Goal: Information Seeking & Learning: Learn about a topic

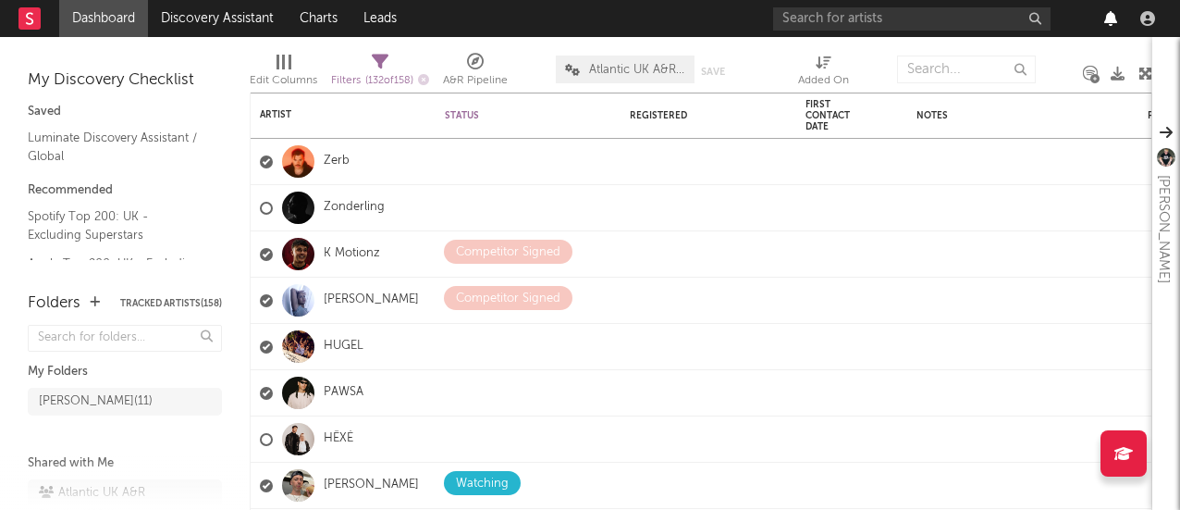
click at [1111, 16] on icon "button" at bounding box center [1110, 18] width 13 height 15
click at [581, 31] on nav "Dashboard Discovery Assistant Charts Leads" at bounding box center [590, 18] width 1180 height 37
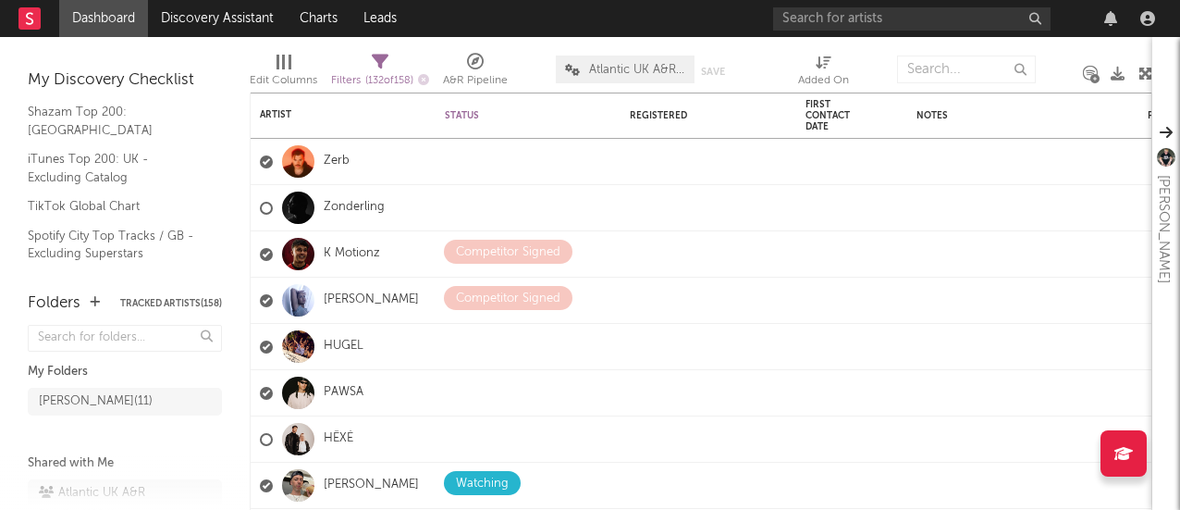
scroll to position [346, 0]
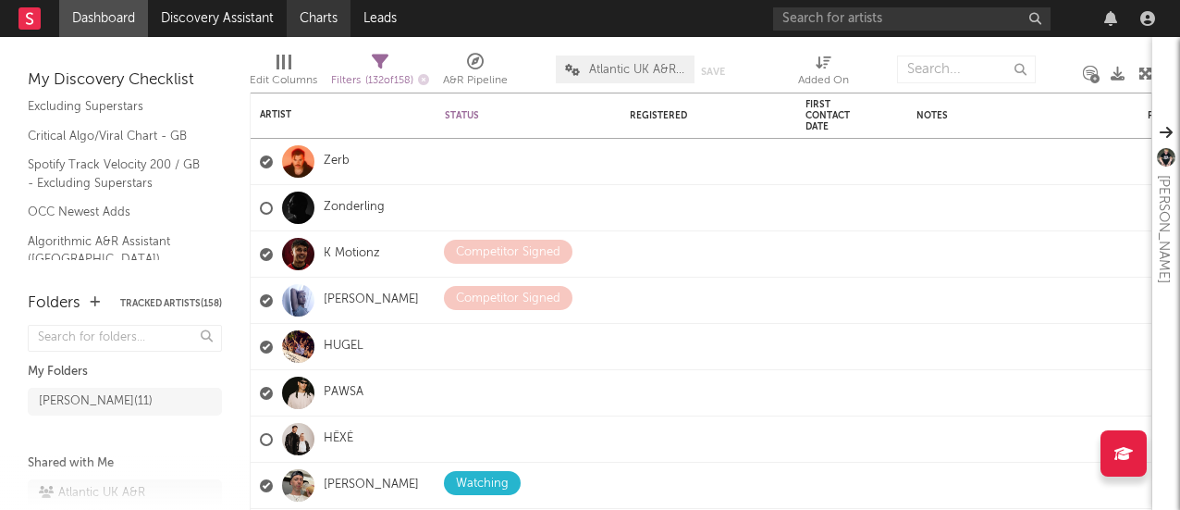
click at [323, 12] on link "Charts" at bounding box center [319, 18] width 64 height 37
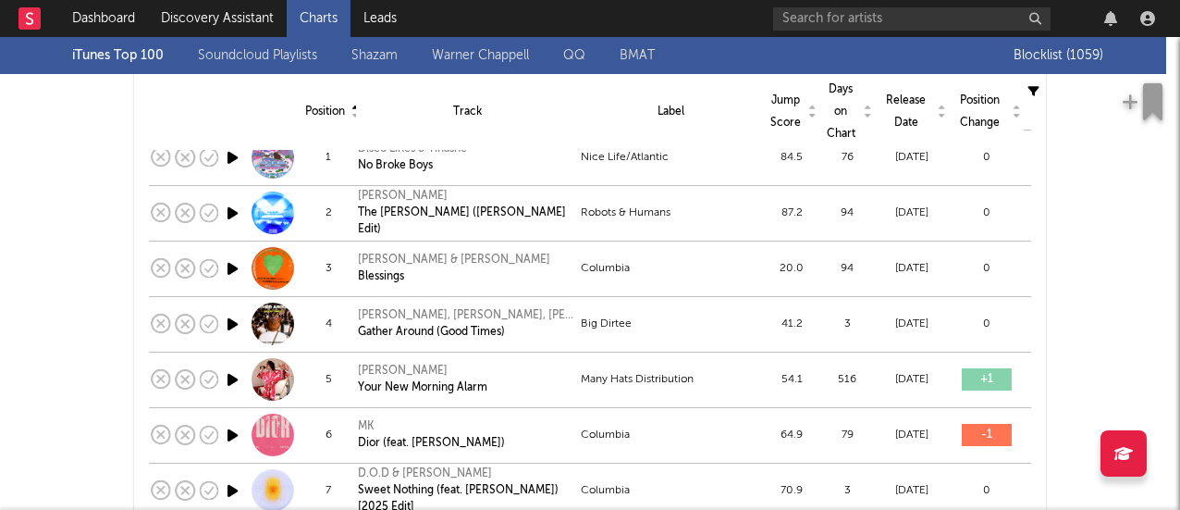
scroll to position [247, 0]
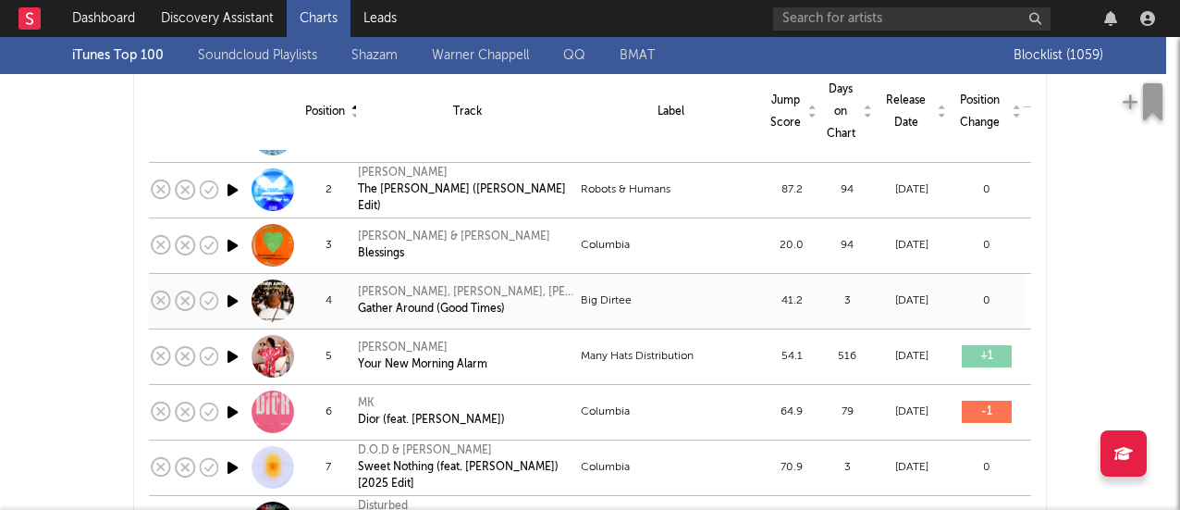
click at [226, 301] on icon "button" at bounding box center [232, 300] width 19 height 23
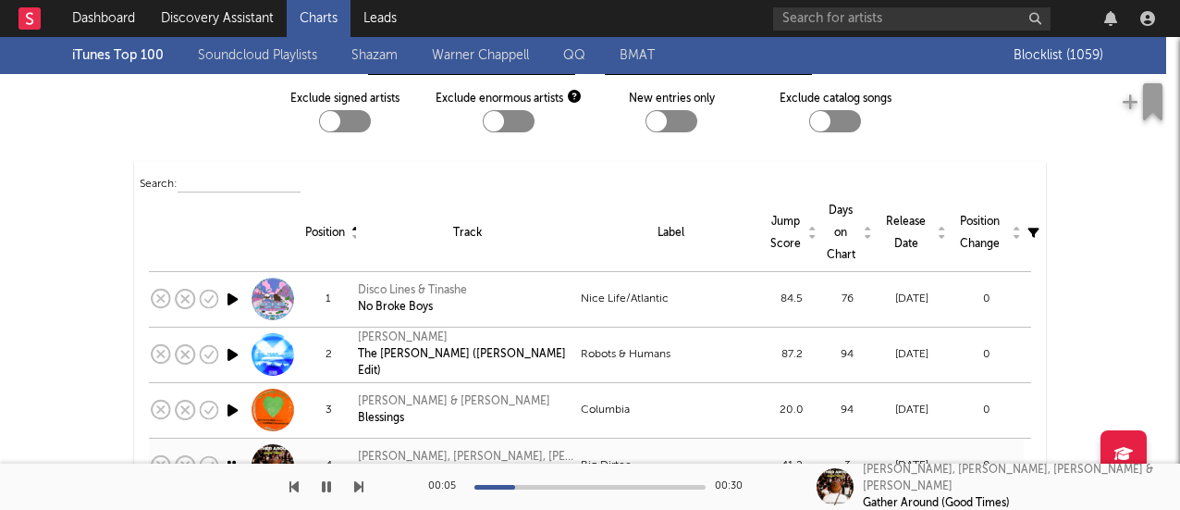
scroll to position [0, 0]
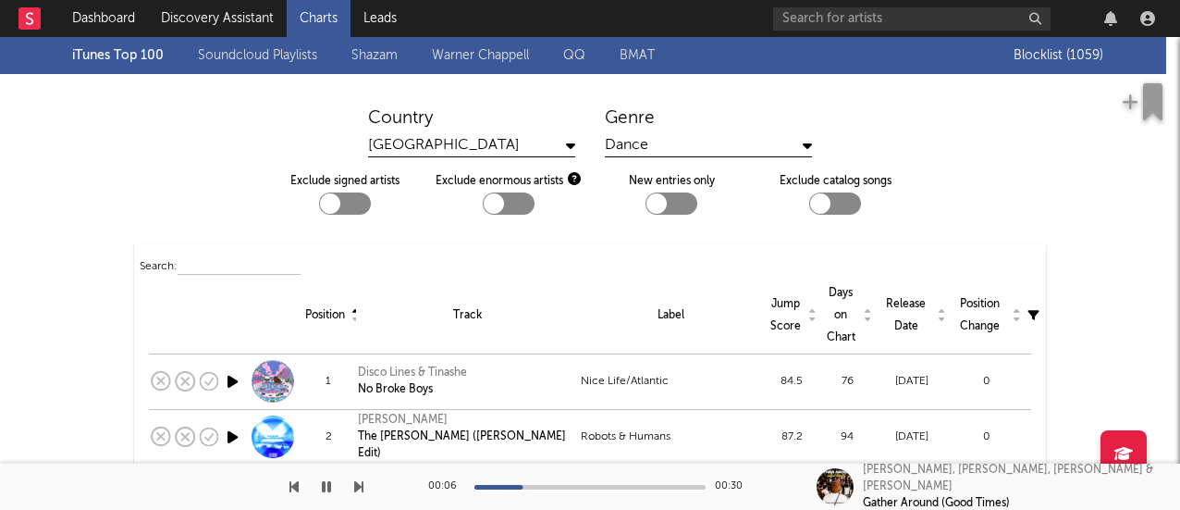
click at [614, 147] on div "Dance" at bounding box center [708, 145] width 207 height 23
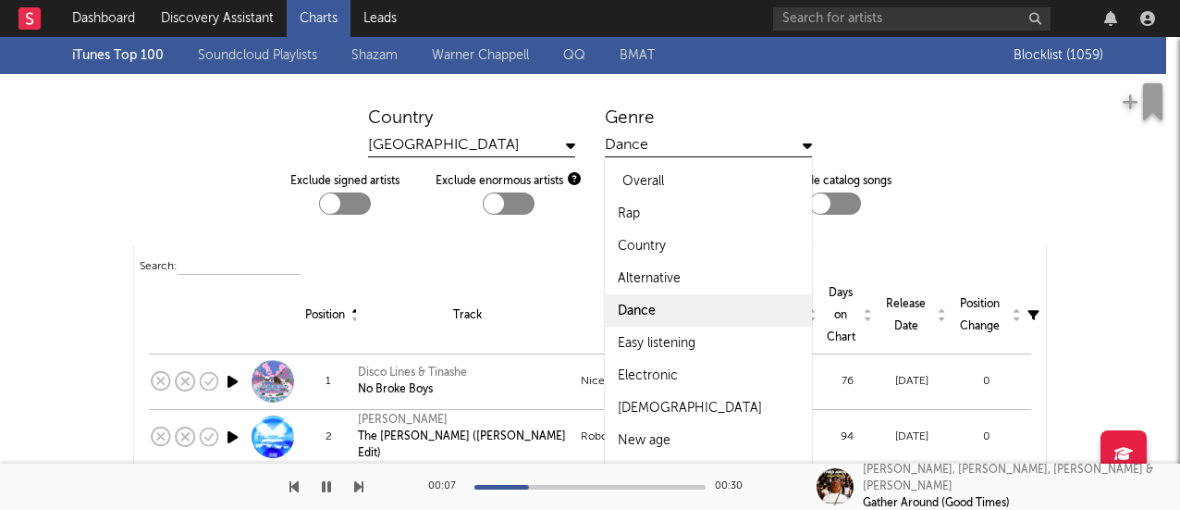
click at [622, 170] on div "Overall" at bounding box center [643, 181] width 42 height 22
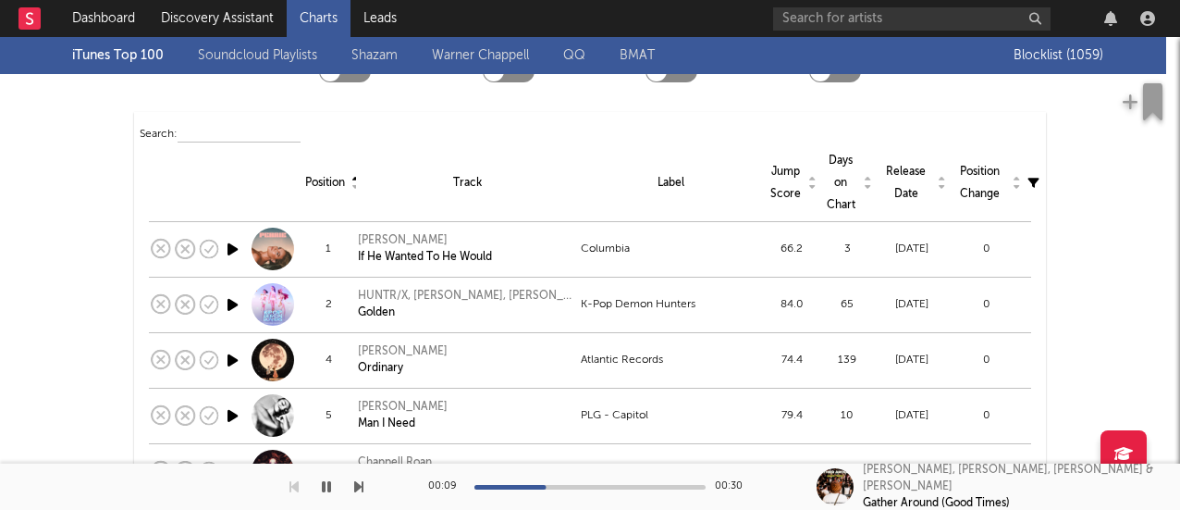
scroll to position [136, 0]
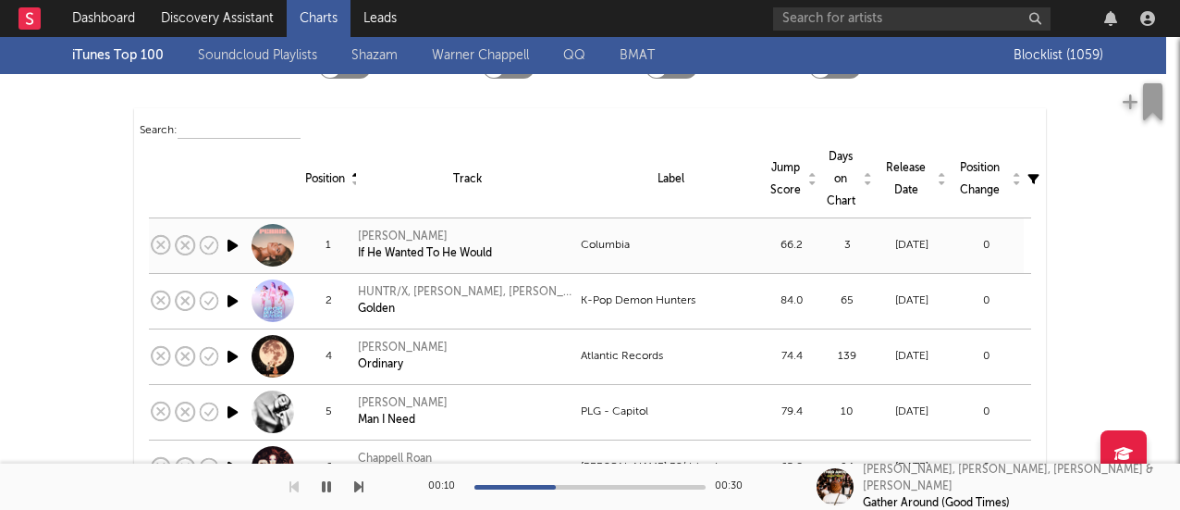
click at [226, 242] on icon "button" at bounding box center [232, 245] width 19 height 23
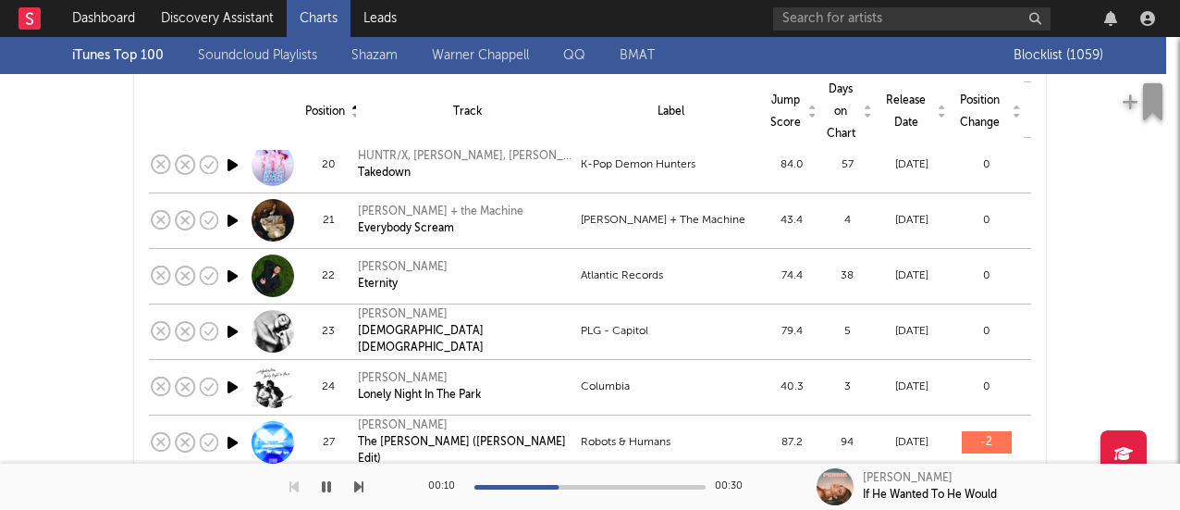
scroll to position [0, 0]
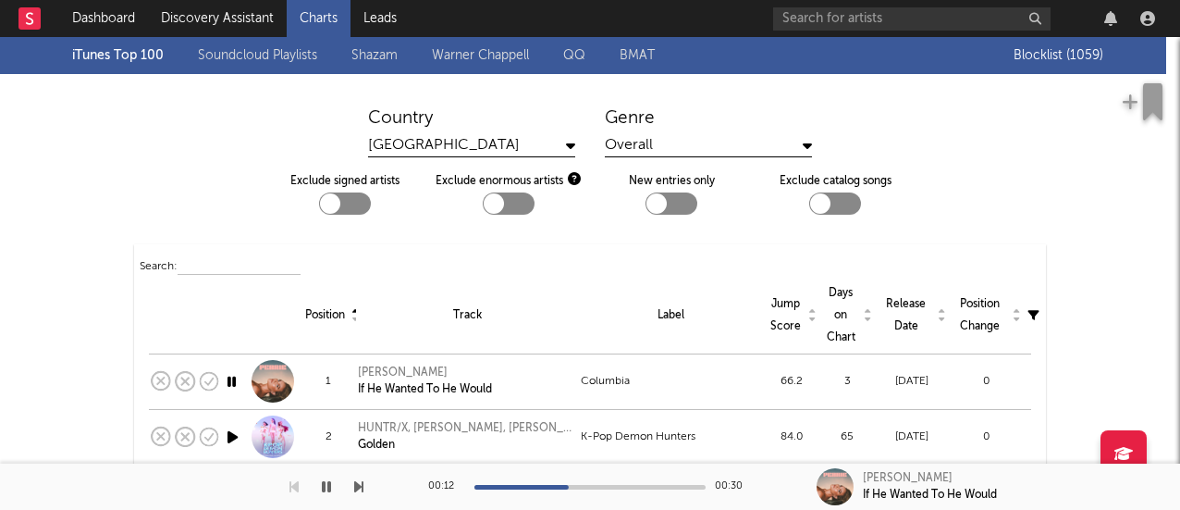
click at [661, 148] on div "Overall" at bounding box center [708, 145] width 207 height 23
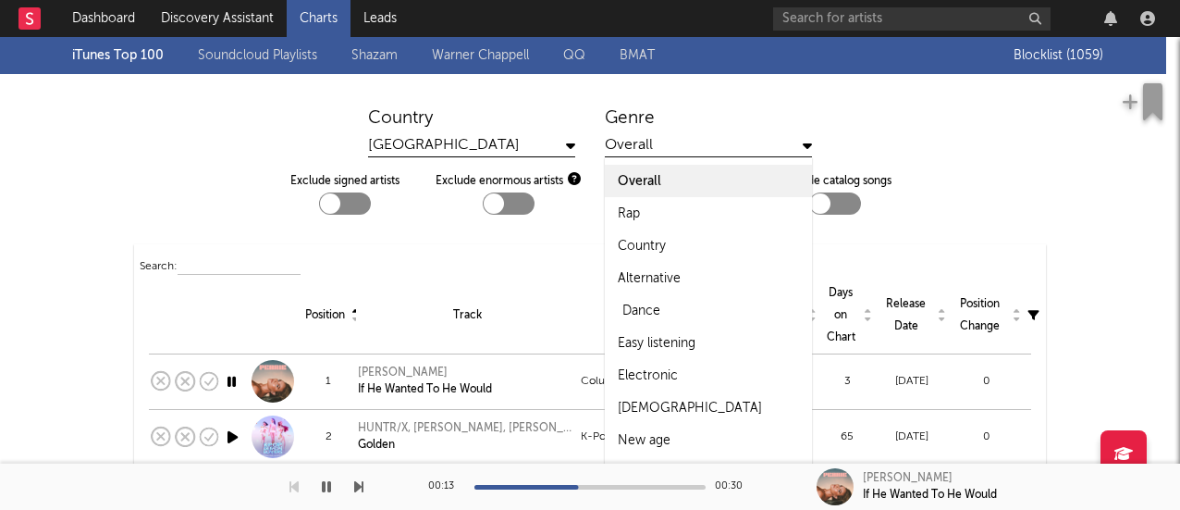
click at [657, 303] on div "Dance" at bounding box center [708, 310] width 207 height 32
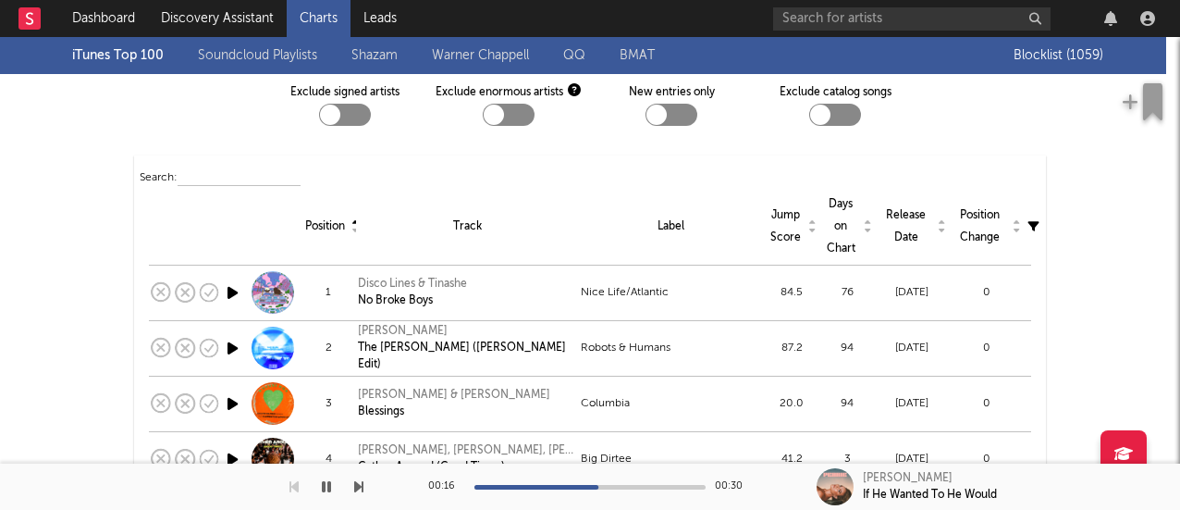
scroll to position [111, 0]
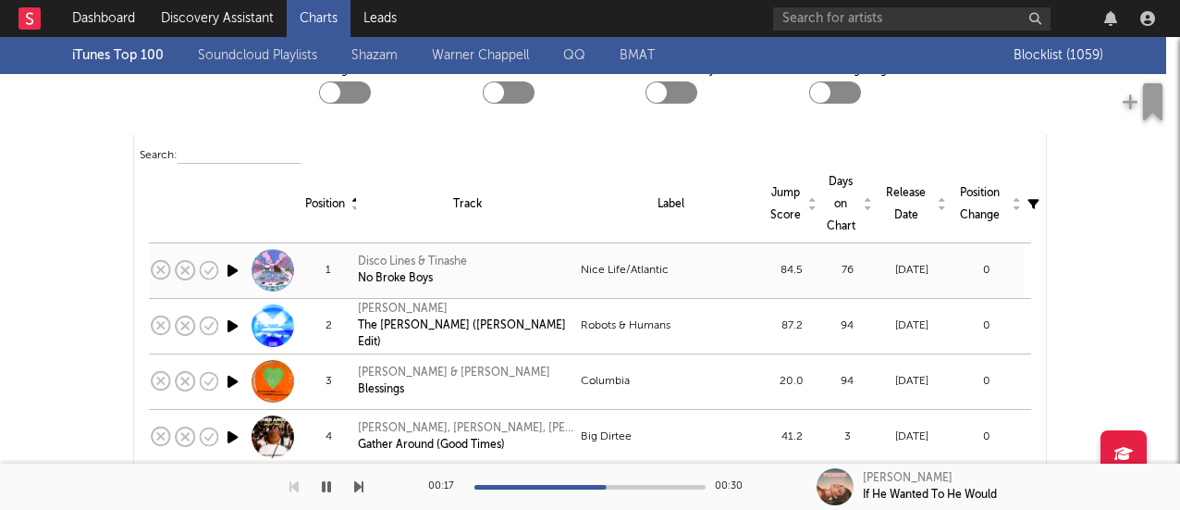
click at [223, 267] on icon "button" at bounding box center [232, 270] width 19 height 23
click at [223, 327] on icon "button" at bounding box center [232, 325] width 19 height 23
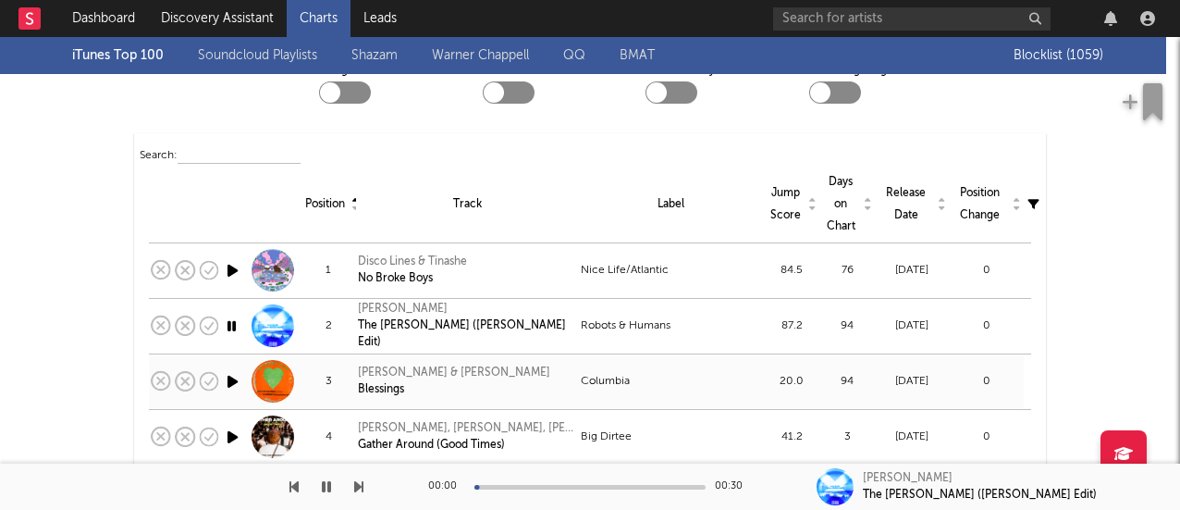
click at [224, 385] on icon "button" at bounding box center [232, 381] width 19 height 23
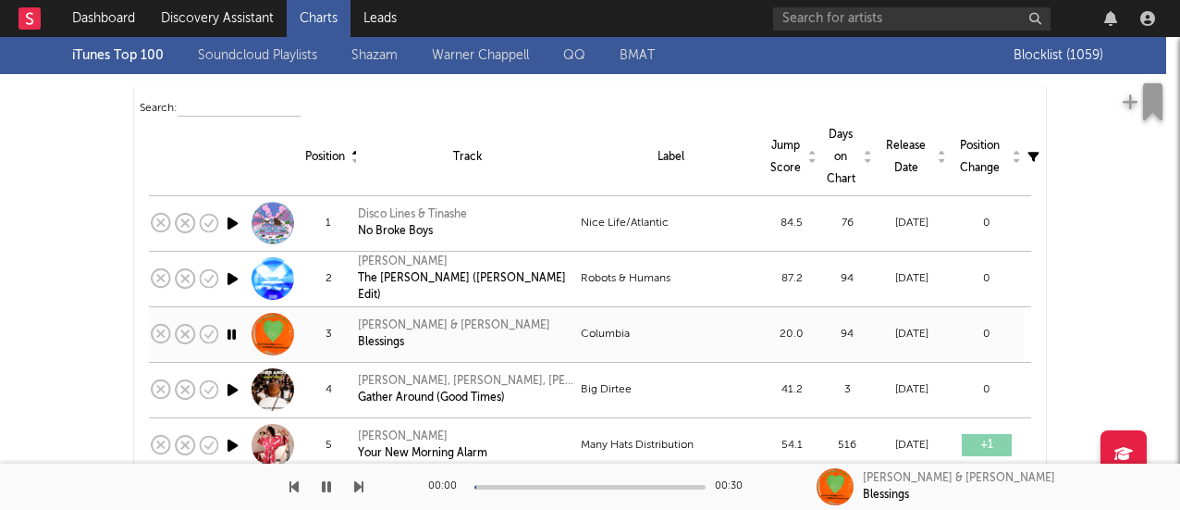
scroll to position [160, 0]
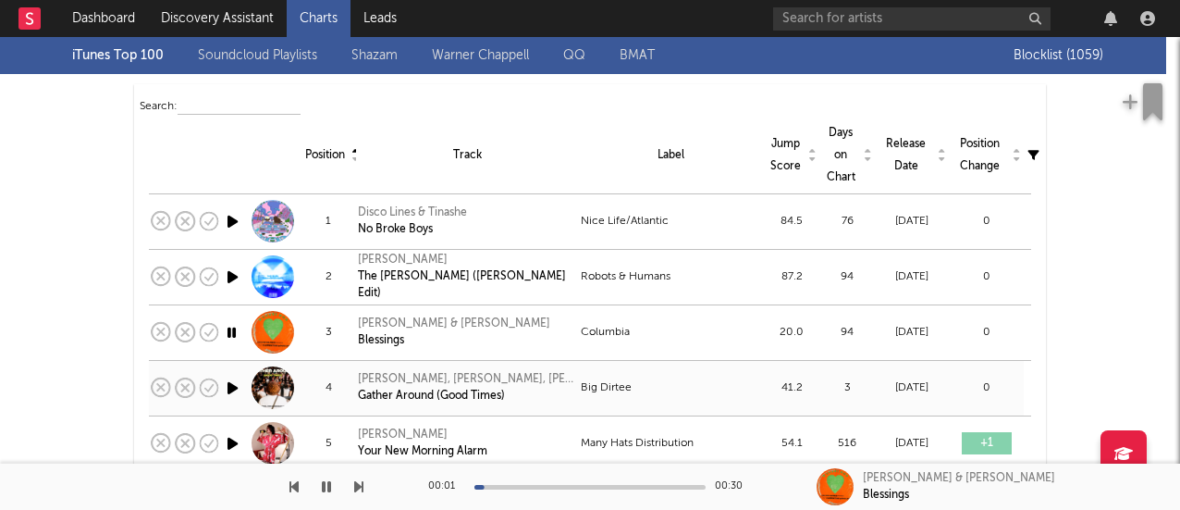
click at [223, 389] on icon "button" at bounding box center [232, 387] width 19 height 23
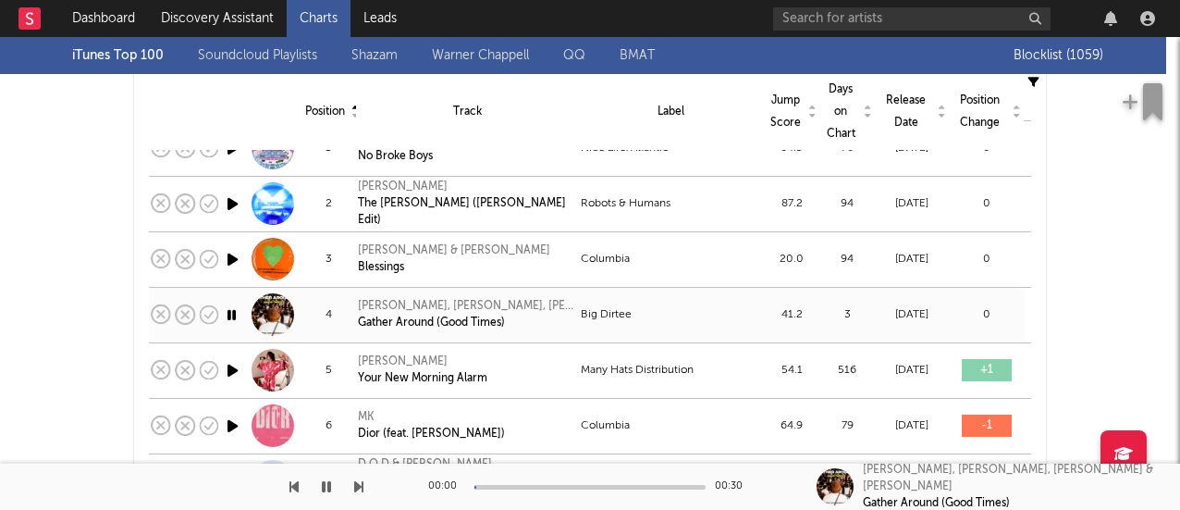
scroll to position [235, 0]
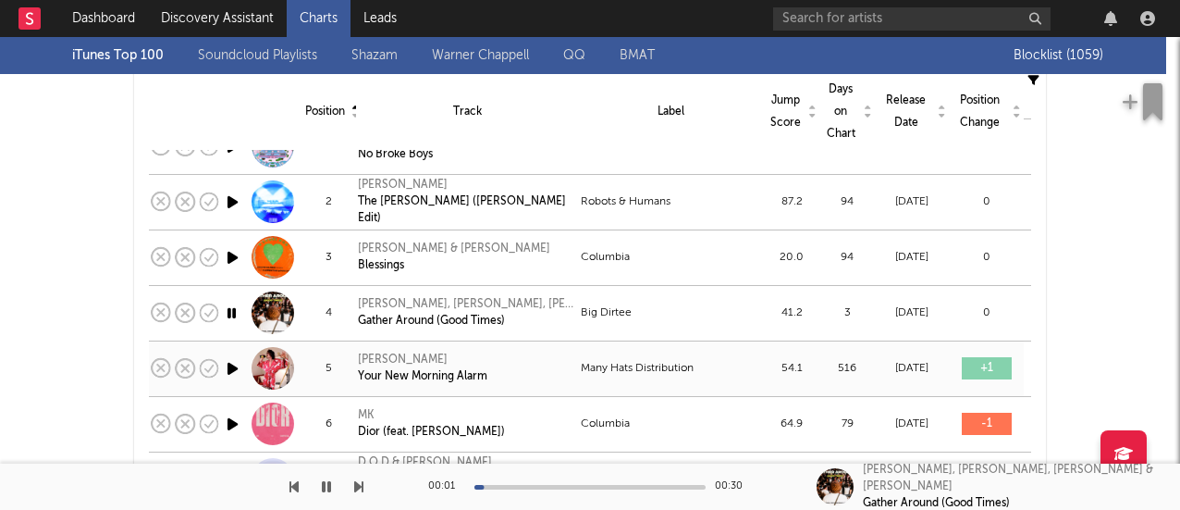
click at [223, 375] on icon "button" at bounding box center [232, 368] width 19 height 23
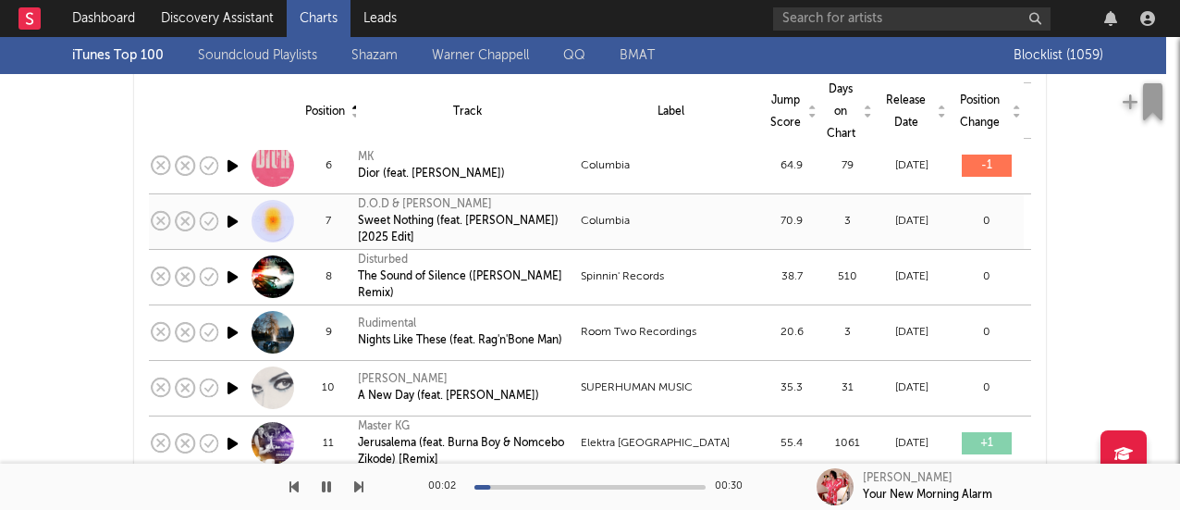
scroll to position [518, 0]
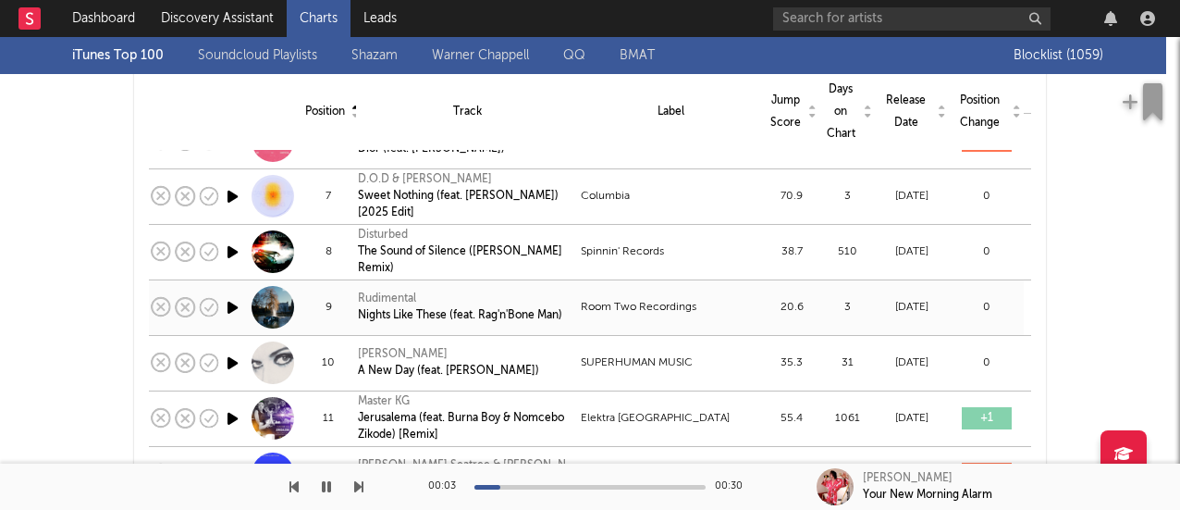
click at [228, 309] on icon "button" at bounding box center [232, 307] width 19 height 23
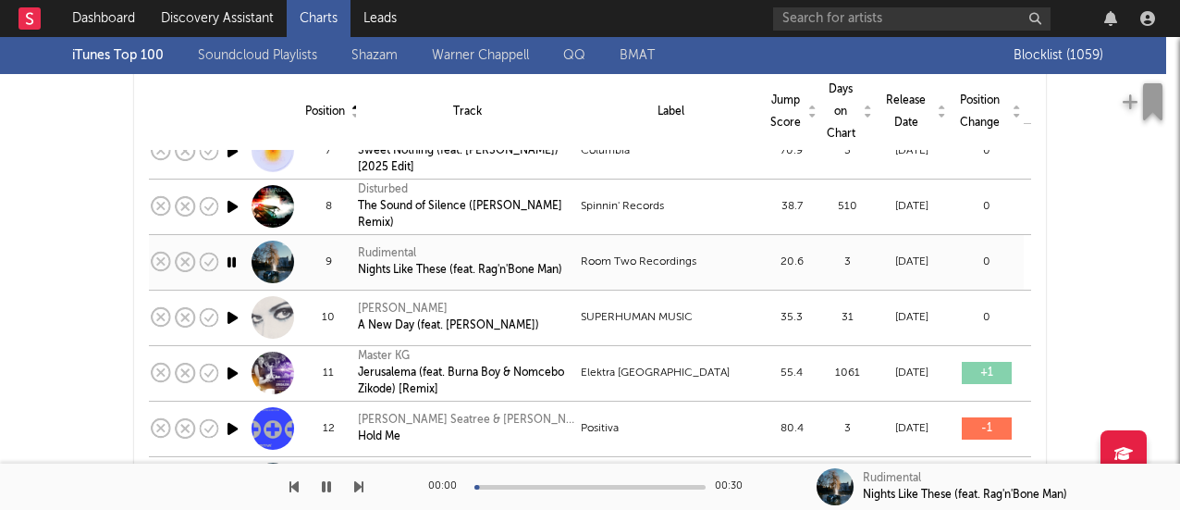
scroll to position [564, 0]
click at [227, 314] on icon "button" at bounding box center [232, 316] width 19 height 23
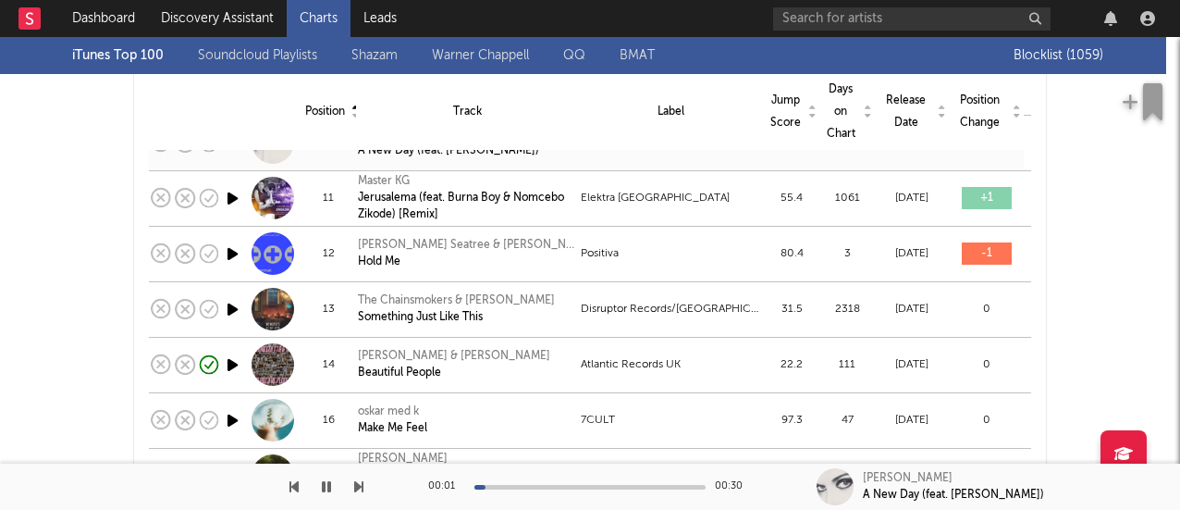
scroll to position [739, 0]
click at [227, 314] on icon "button" at bounding box center [232, 308] width 19 height 23
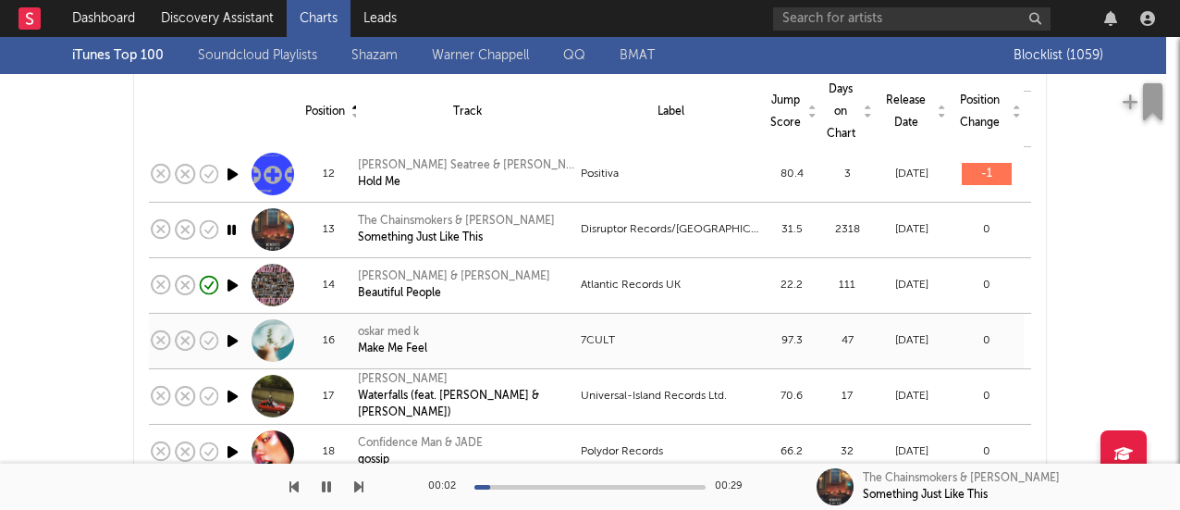
scroll to position [861, 0]
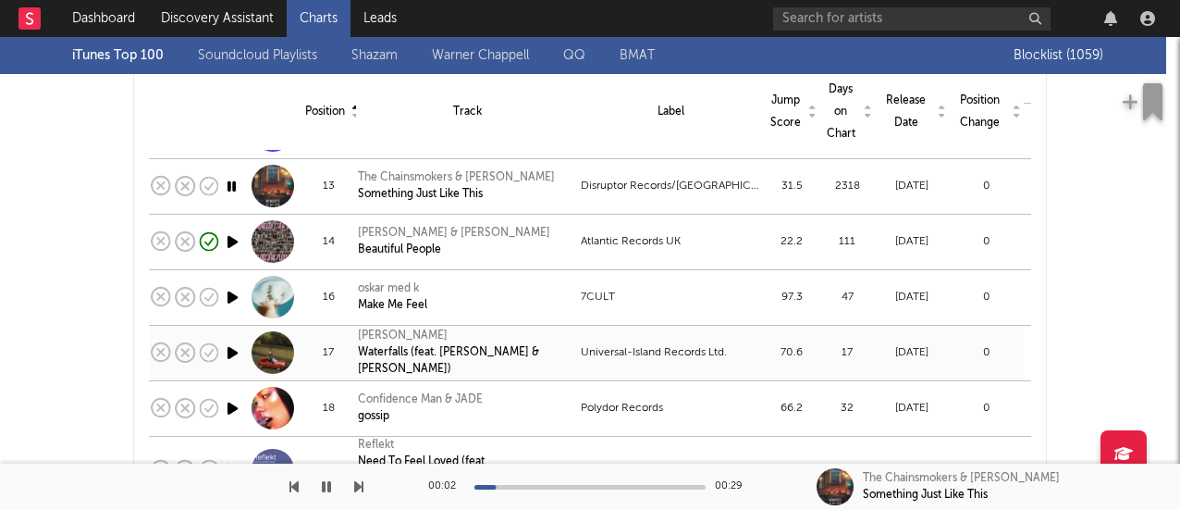
click at [223, 349] on icon "button" at bounding box center [232, 352] width 19 height 23
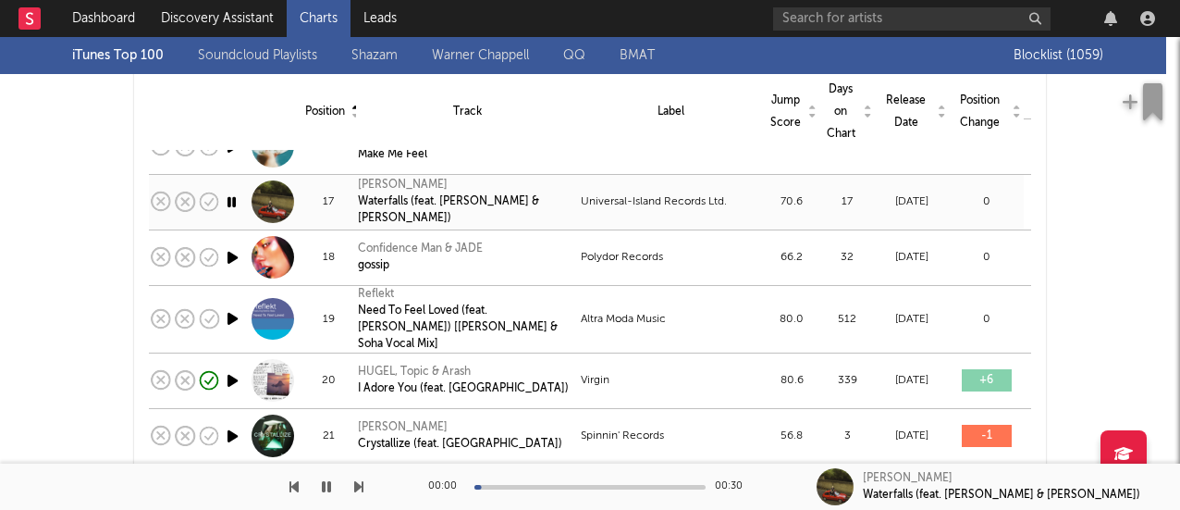
scroll to position [1037, 0]
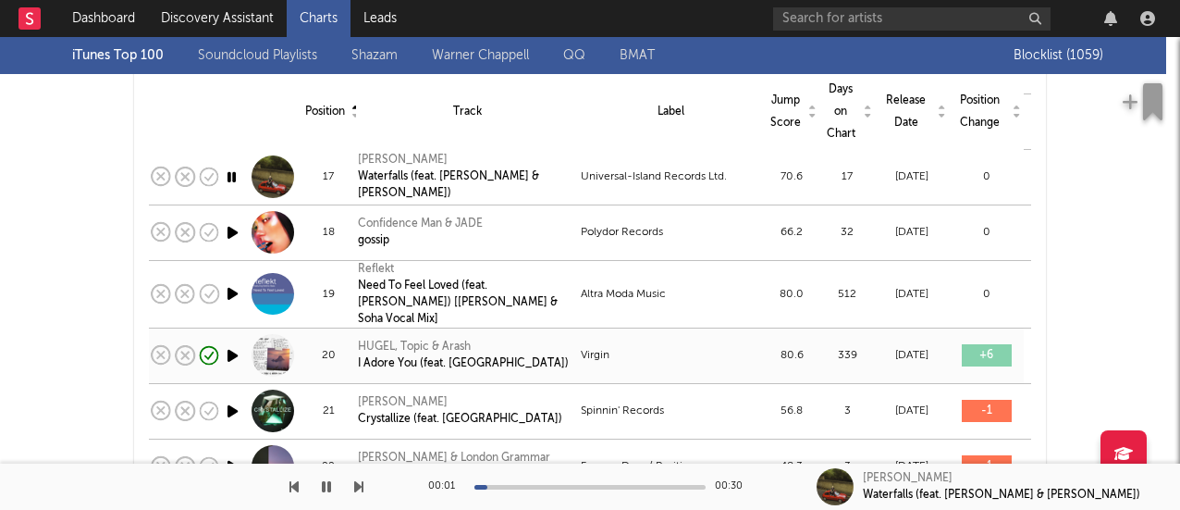
click at [223, 349] on icon "button" at bounding box center [232, 355] width 19 height 23
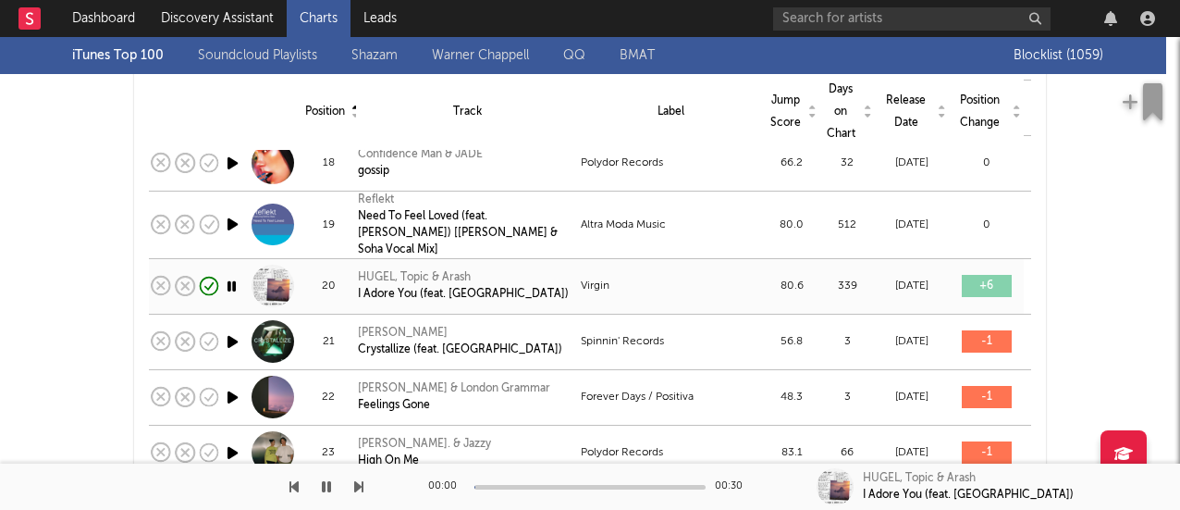
scroll to position [1135, 0]
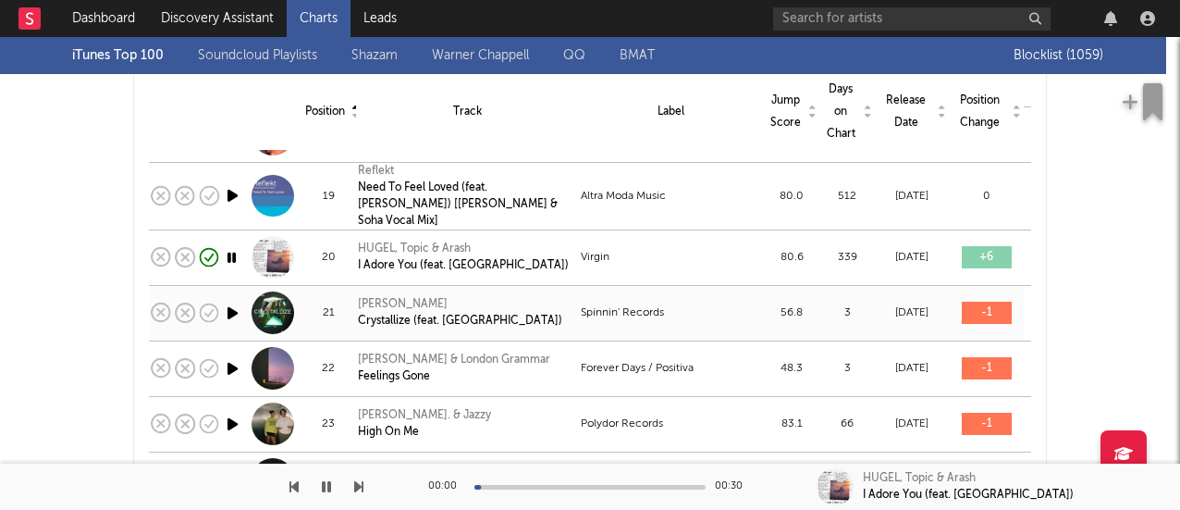
click at [226, 307] on icon "button" at bounding box center [232, 312] width 19 height 23
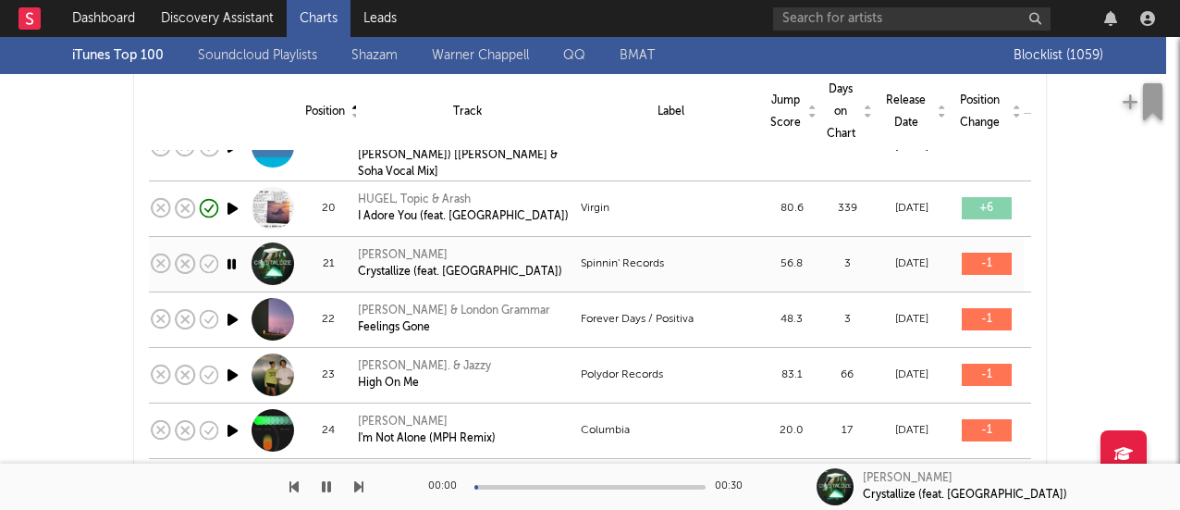
scroll to position [1185, 0]
click at [226, 307] on icon "button" at bounding box center [232, 318] width 19 height 23
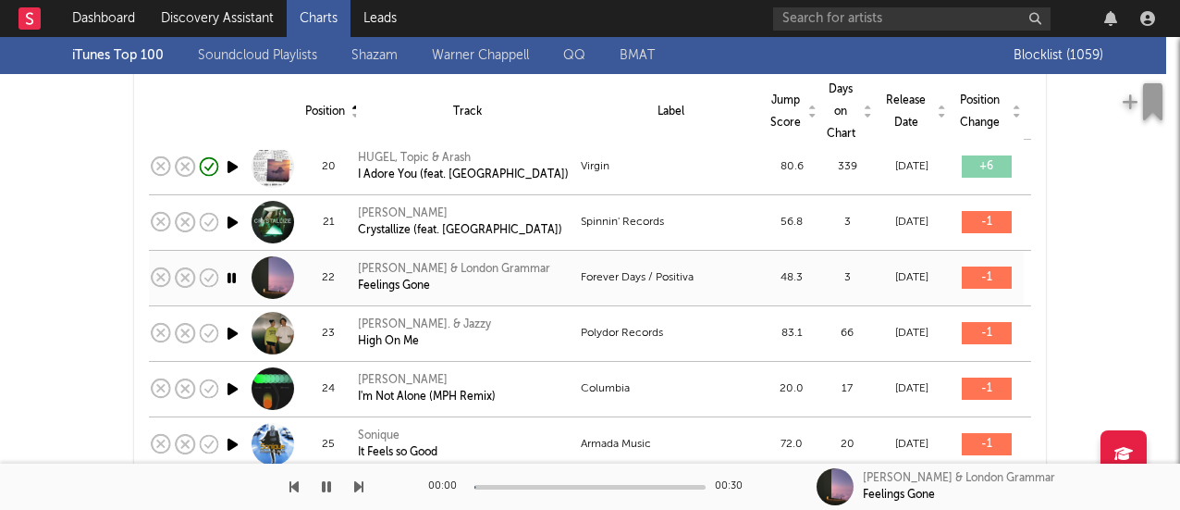
scroll to position [1226, 0]
click at [223, 321] on icon "button" at bounding box center [232, 332] width 19 height 23
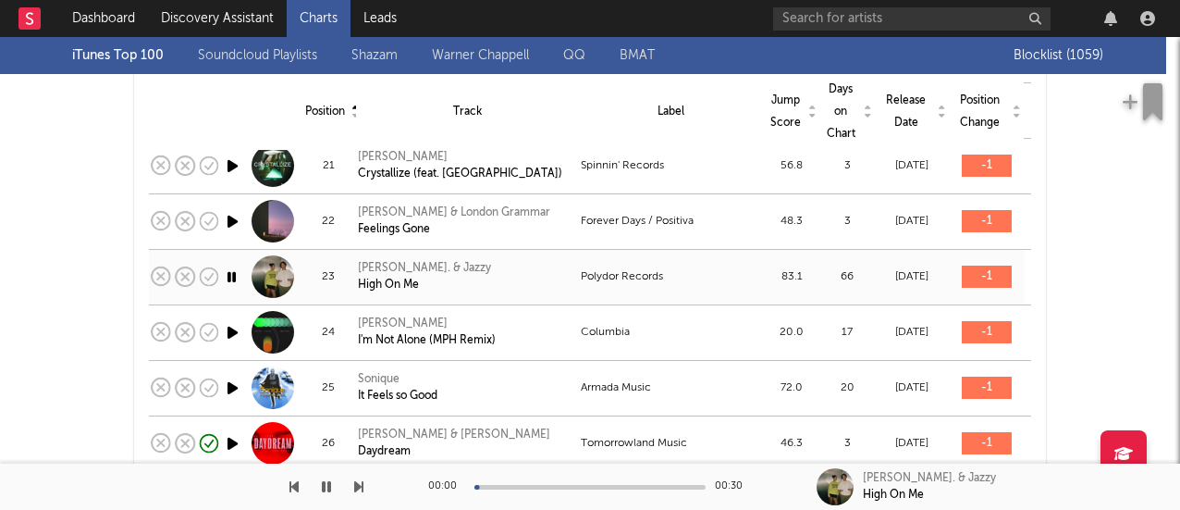
scroll to position [1285, 0]
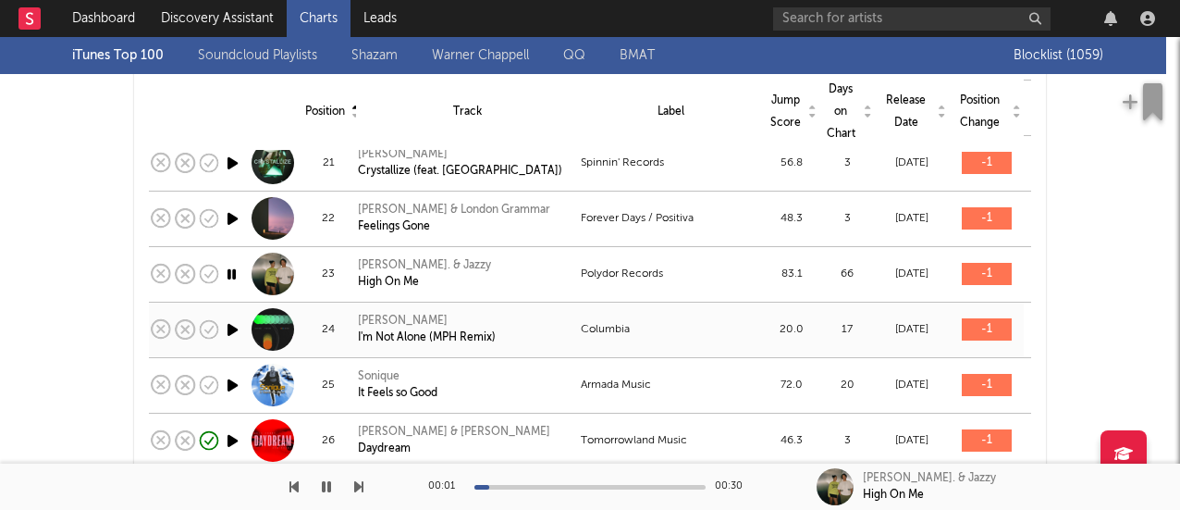
click at [224, 318] on icon "button" at bounding box center [232, 329] width 19 height 23
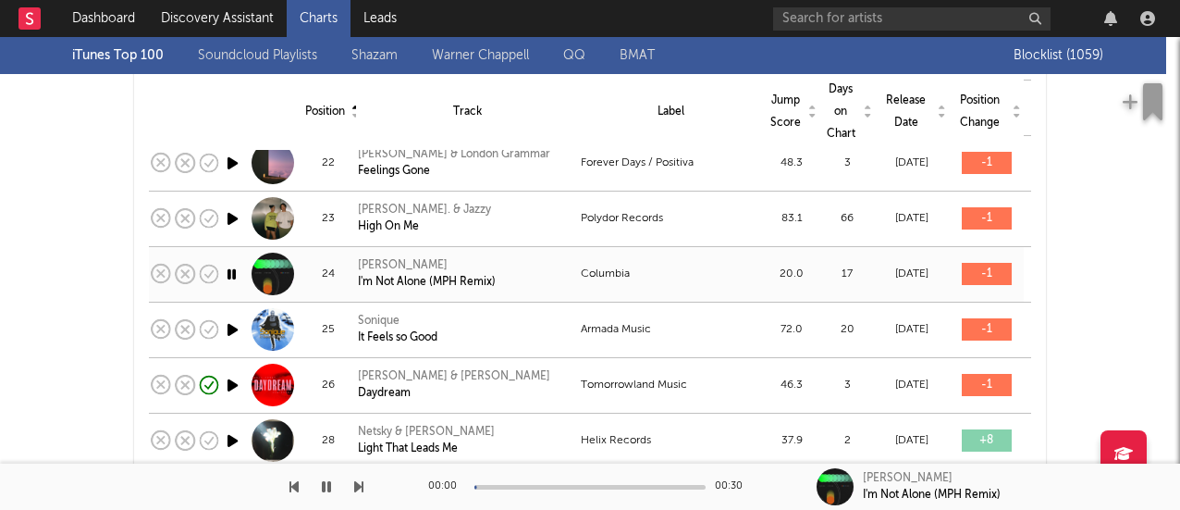
scroll to position [1342, 0]
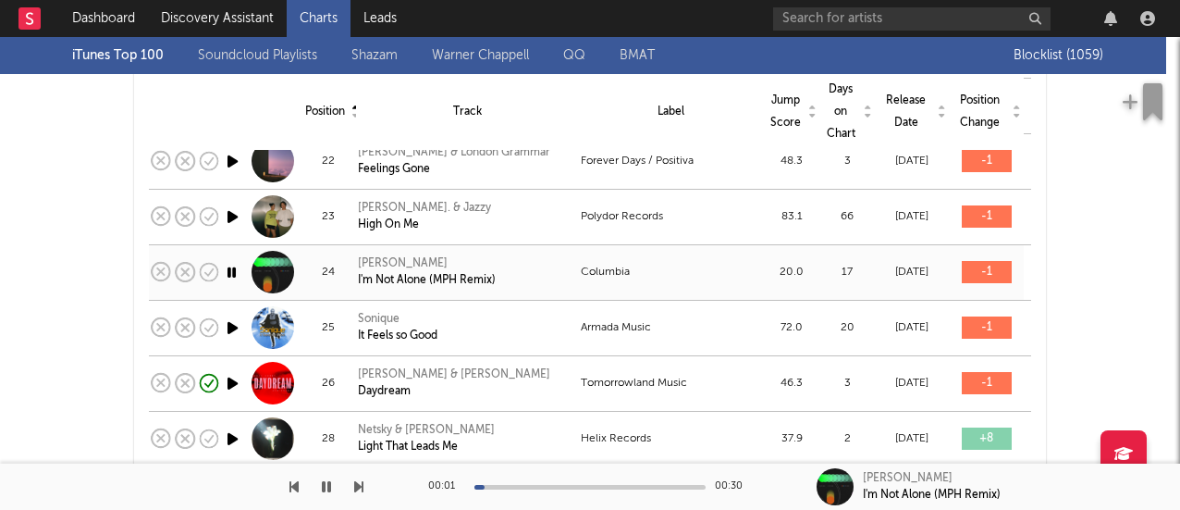
click at [224, 316] on icon "button" at bounding box center [232, 327] width 19 height 23
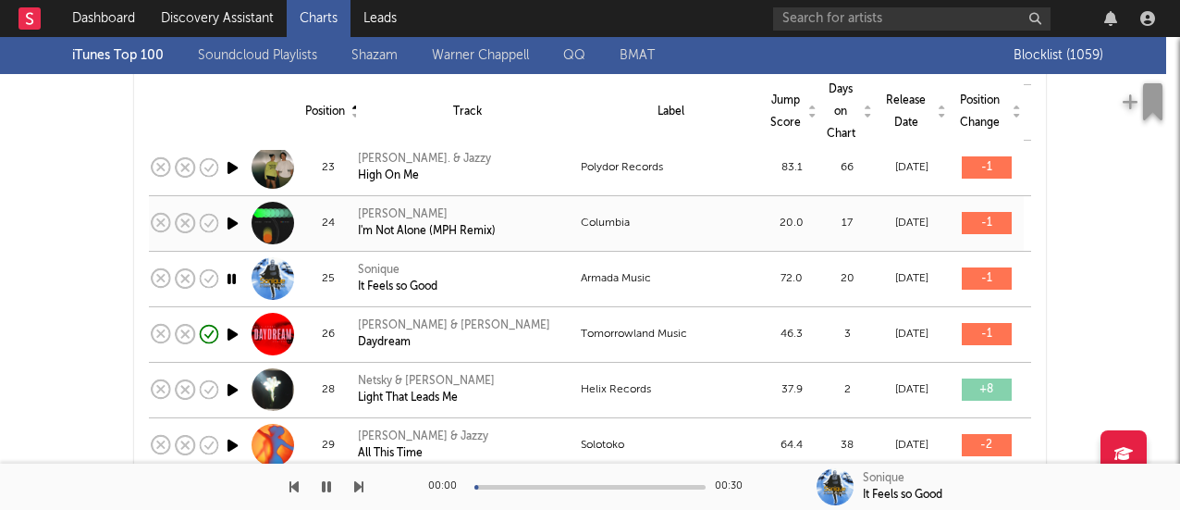
scroll to position [1406, 0]
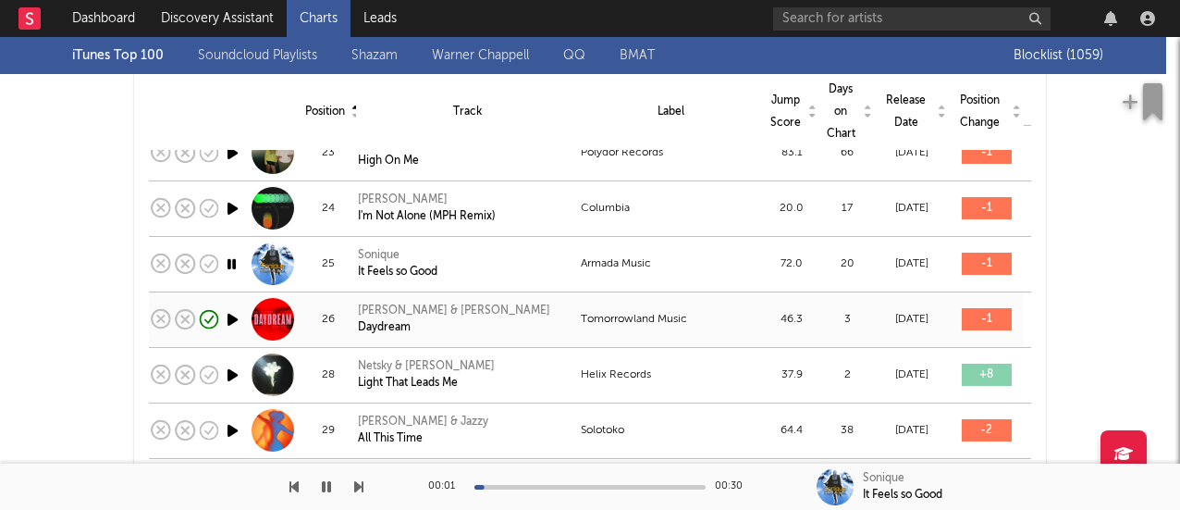
click at [224, 314] on icon "button" at bounding box center [232, 319] width 19 height 23
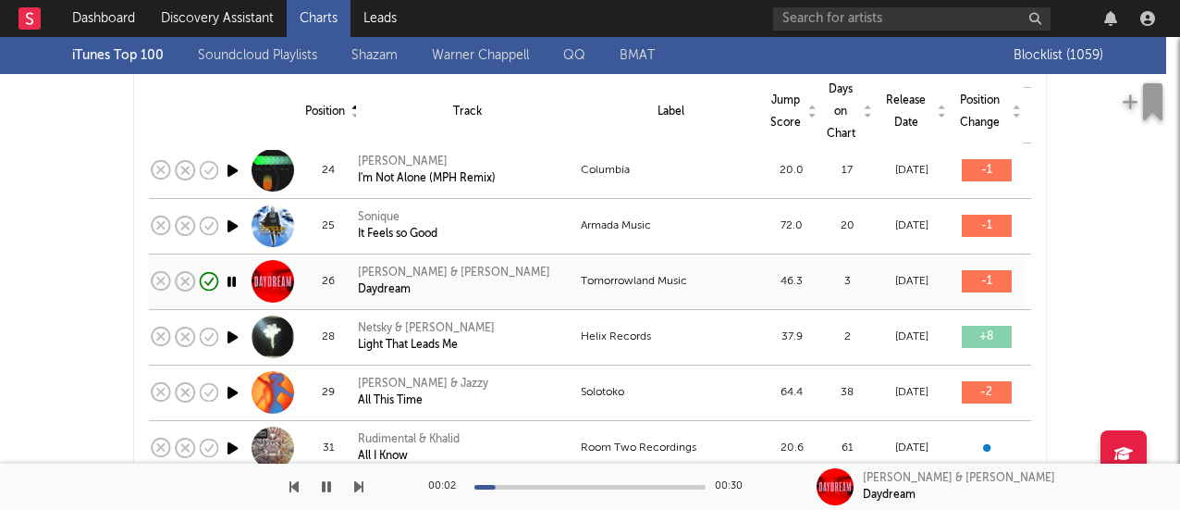
scroll to position [1445, 0]
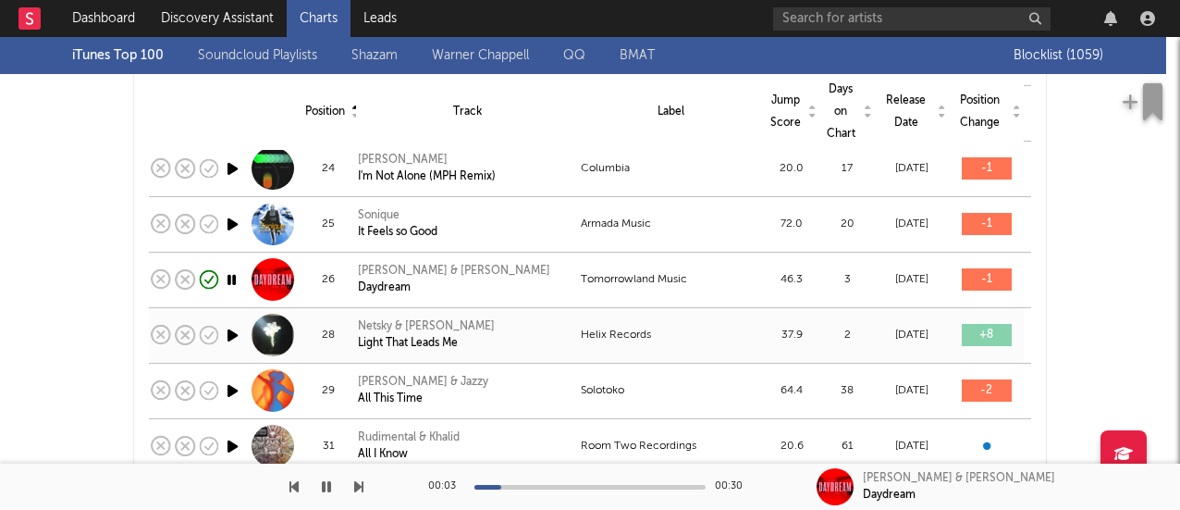
click at [223, 324] on icon "button" at bounding box center [232, 335] width 19 height 23
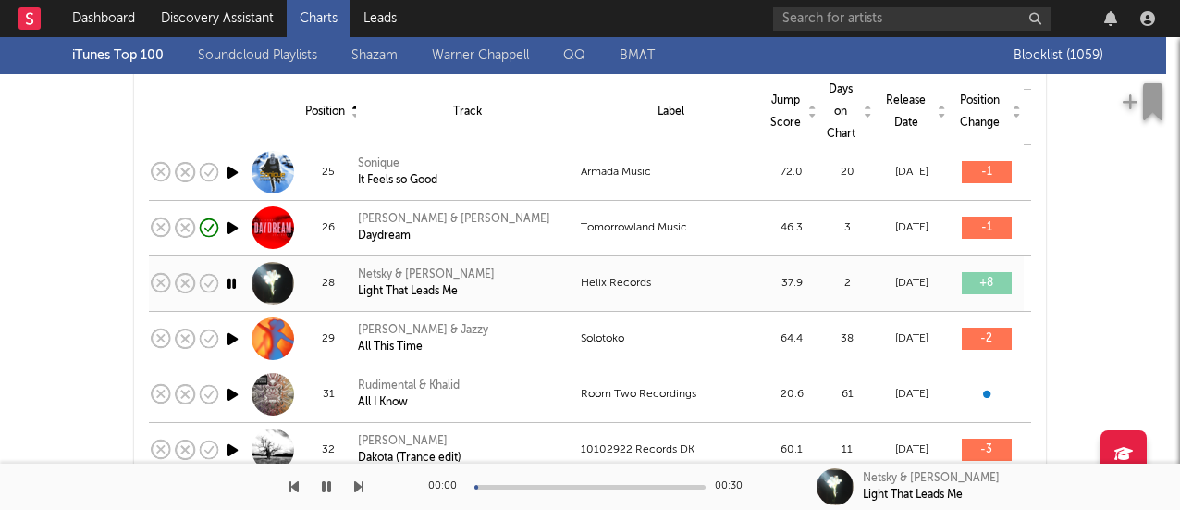
scroll to position [1499, 0]
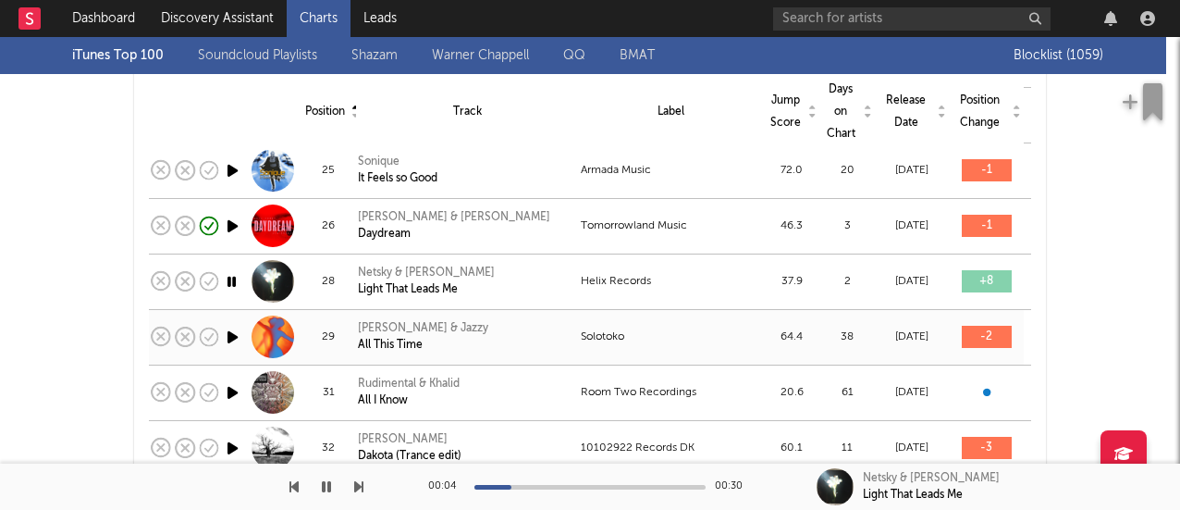
click at [223, 326] on icon "button" at bounding box center [232, 337] width 19 height 23
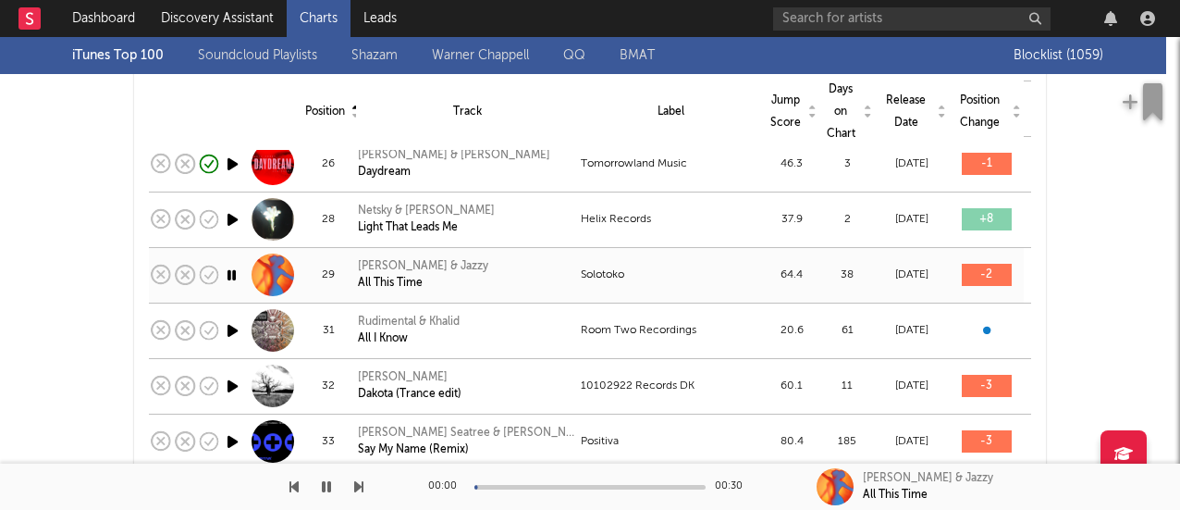
scroll to position [1564, 0]
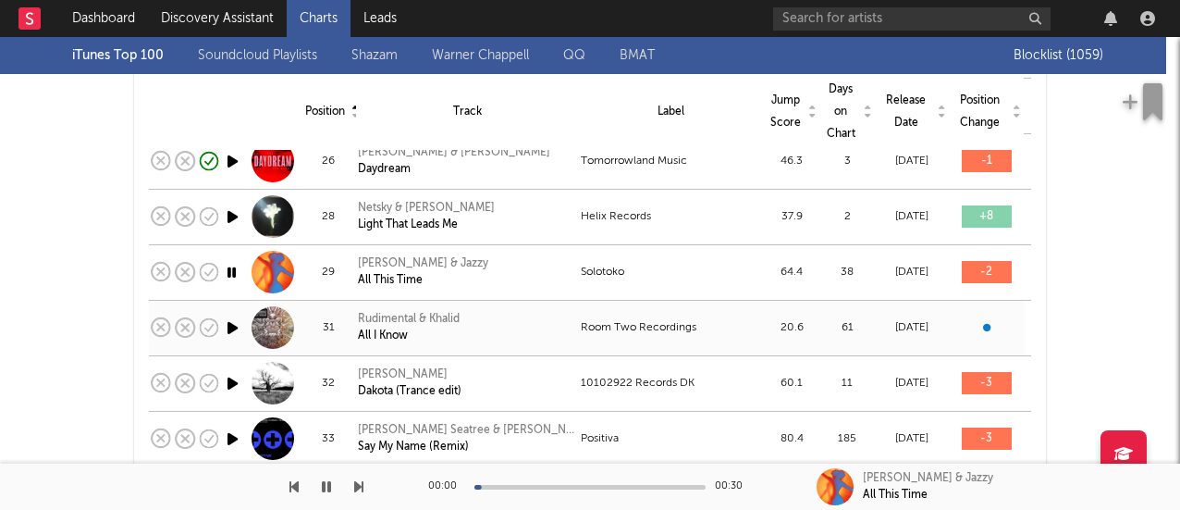
click at [224, 322] on icon "button" at bounding box center [232, 327] width 19 height 23
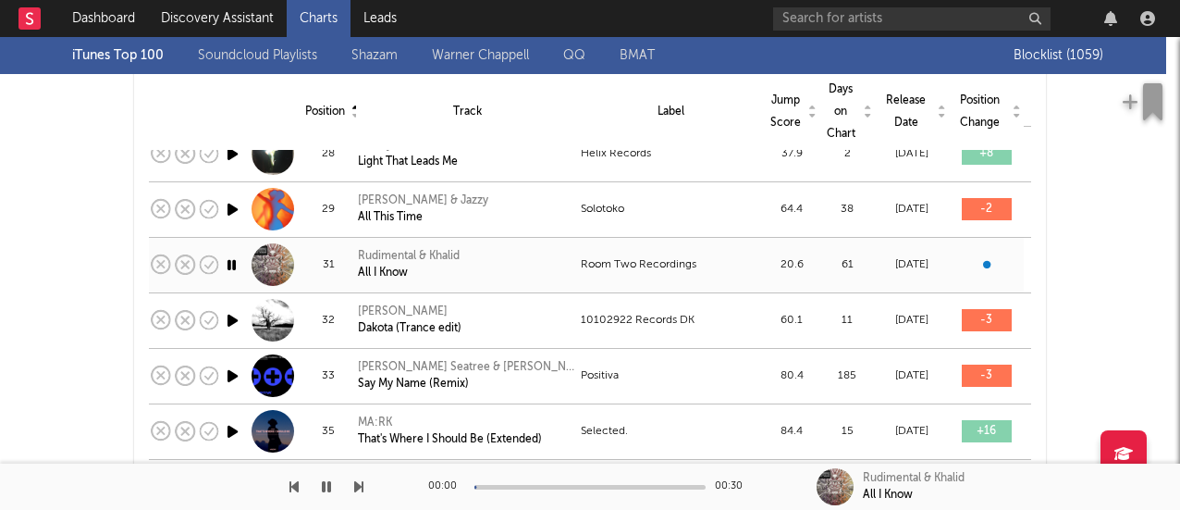
scroll to position [1629, 0]
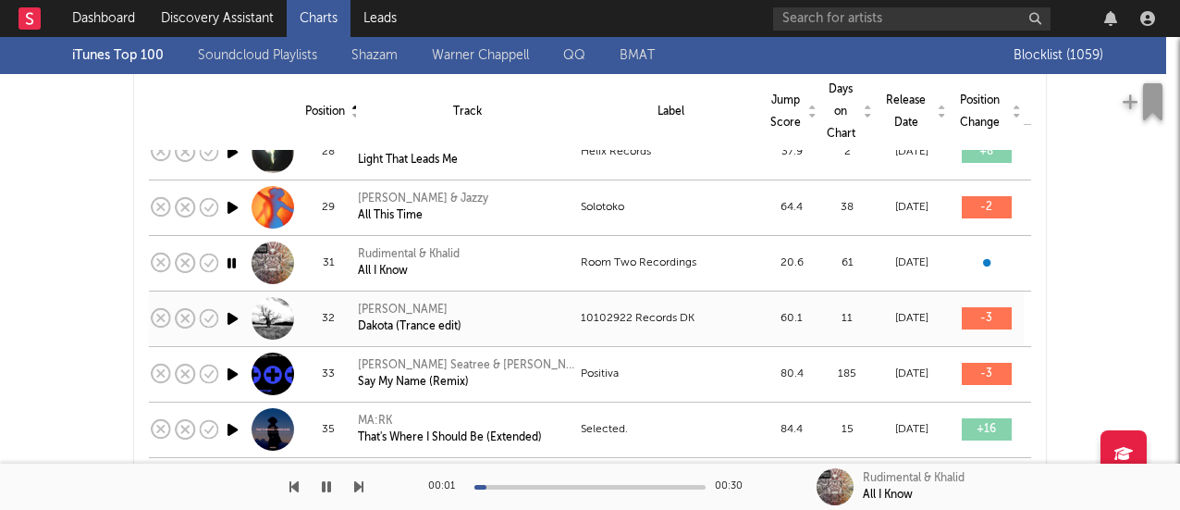
click at [227, 312] on icon "button" at bounding box center [232, 318] width 19 height 23
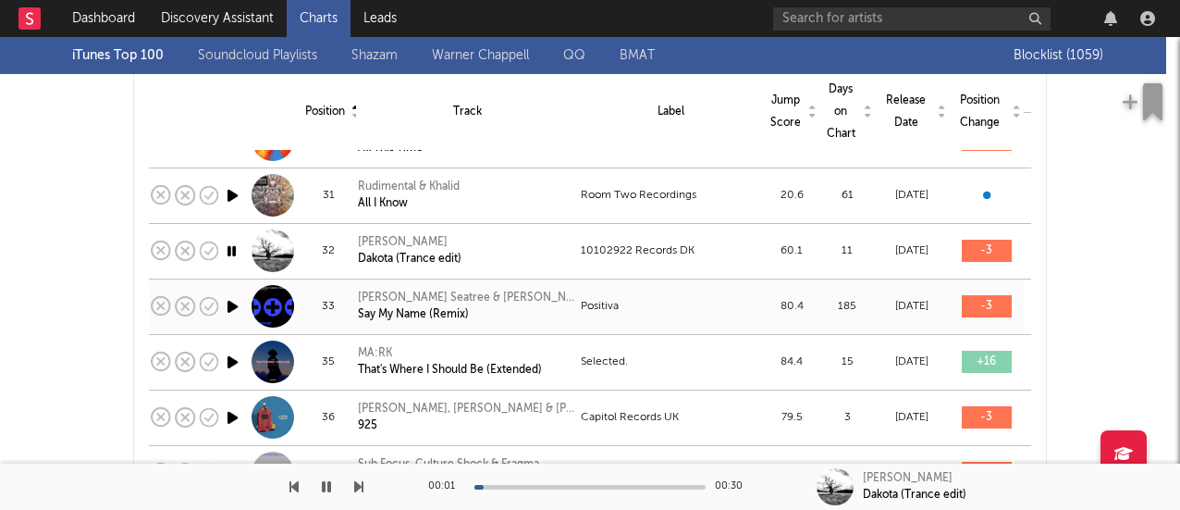
click at [228, 302] on icon "button" at bounding box center [232, 306] width 19 height 23
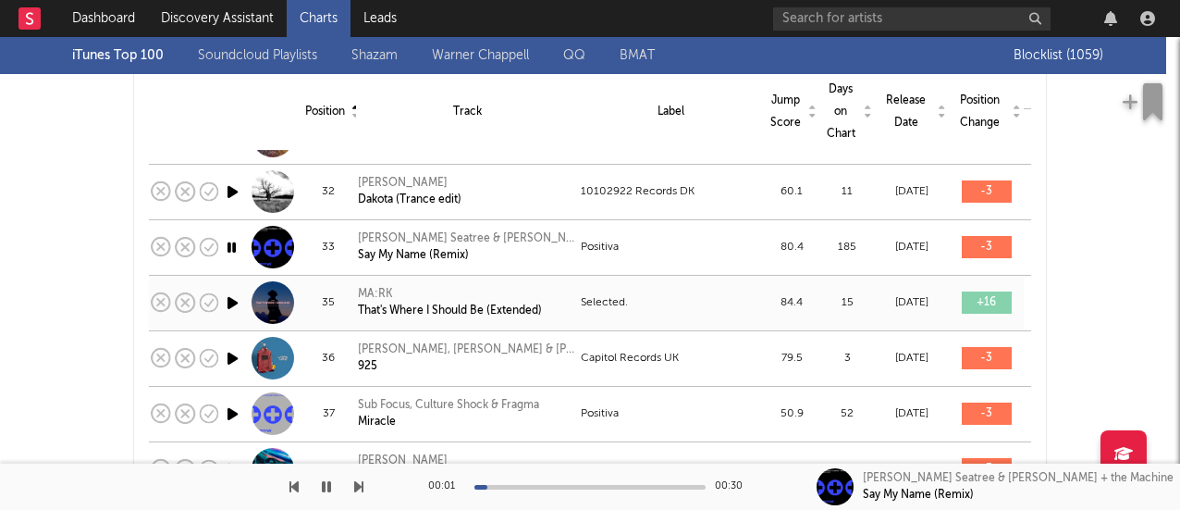
click at [223, 291] on icon "button" at bounding box center [232, 302] width 19 height 23
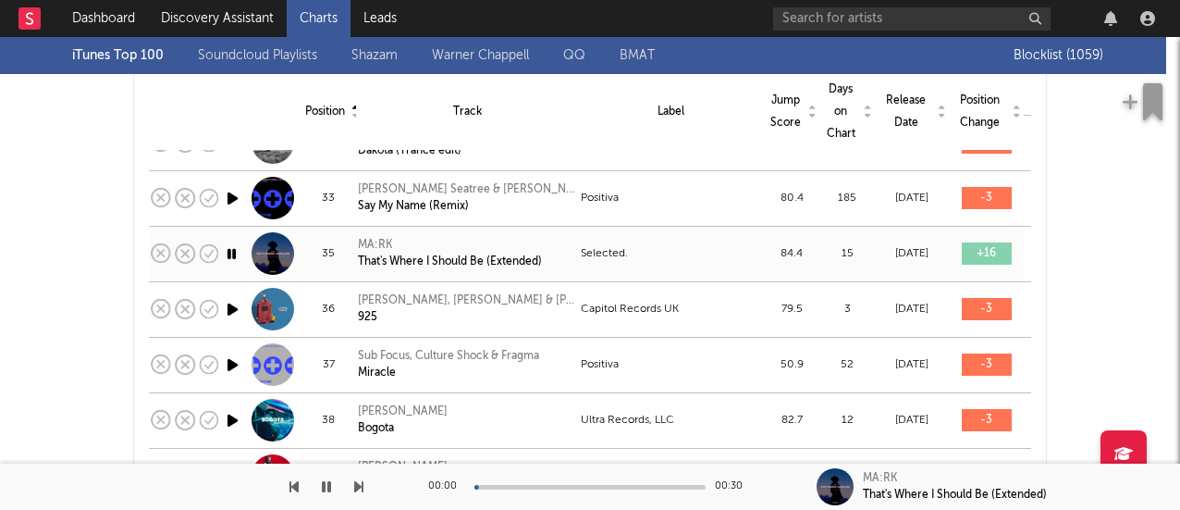
scroll to position [1805, 0]
click at [223, 297] on icon "button" at bounding box center [232, 308] width 19 height 23
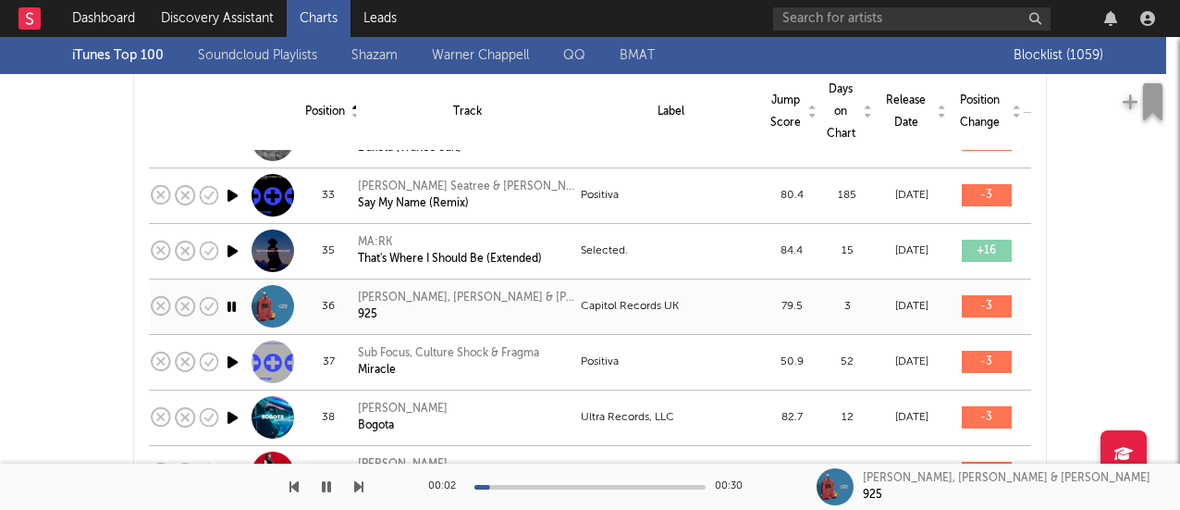
scroll to position [1810, 0]
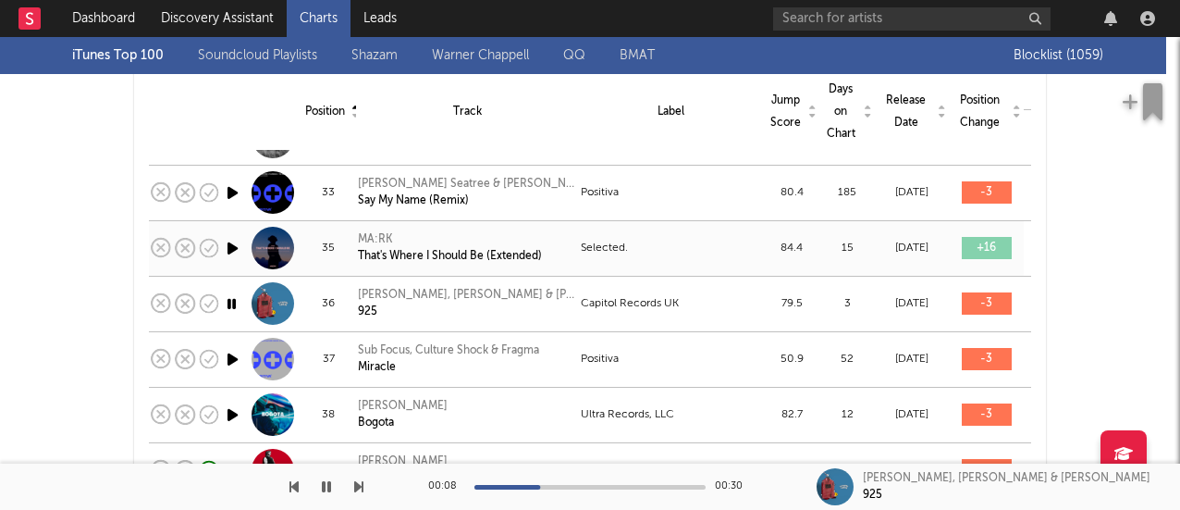
click at [223, 237] on icon "button" at bounding box center [232, 248] width 19 height 23
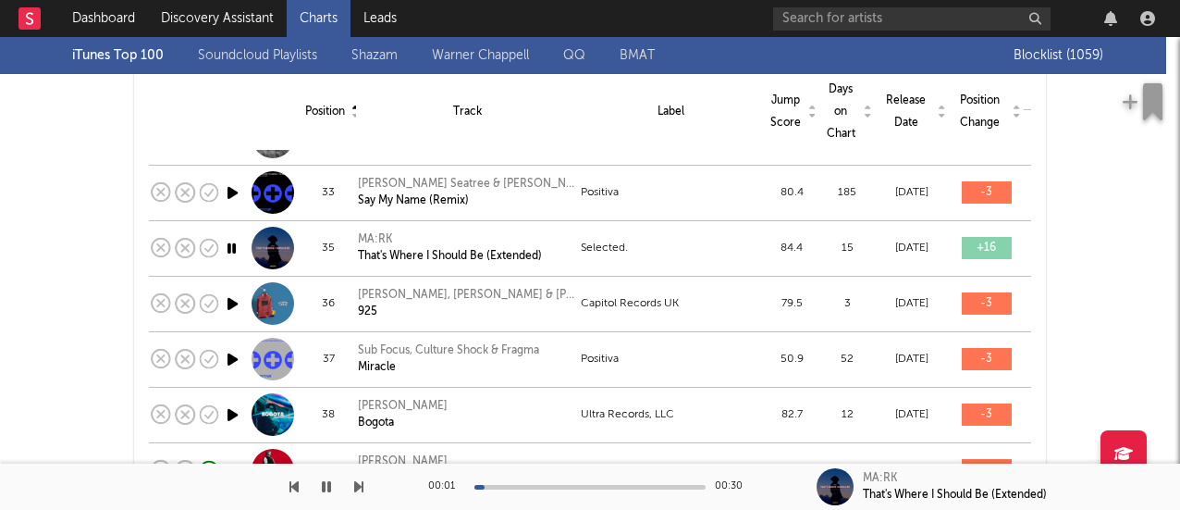
click at [537, 488] on div "00:01 00:30" at bounding box center [590, 486] width 324 height 46
click at [555, 486] on div at bounding box center [589, 487] width 231 height 5
click at [615, 486] on div at bounding box center [589, 487] width 231 height 5
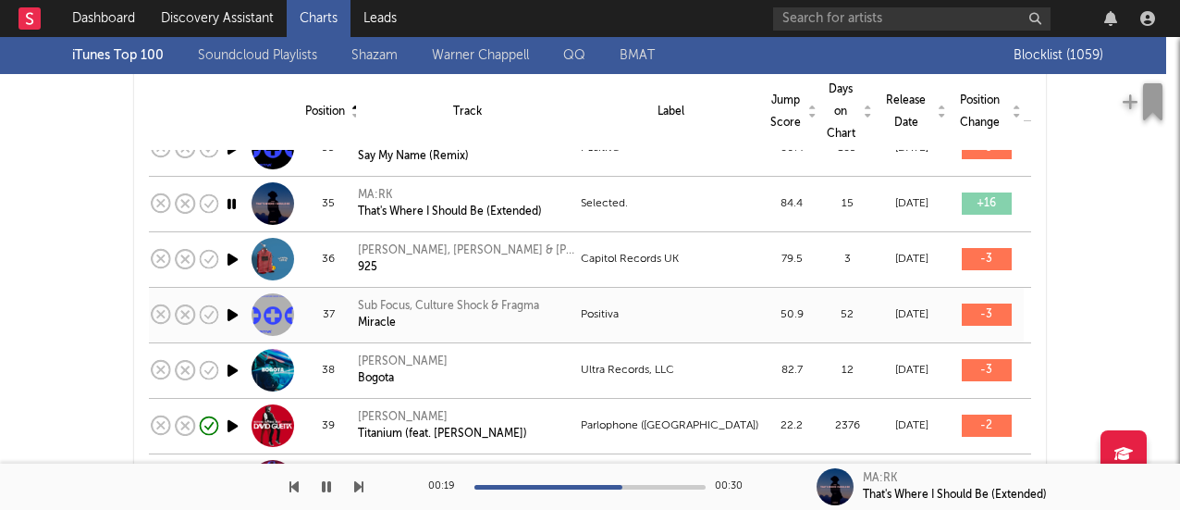
scroll to position [1875, 0]
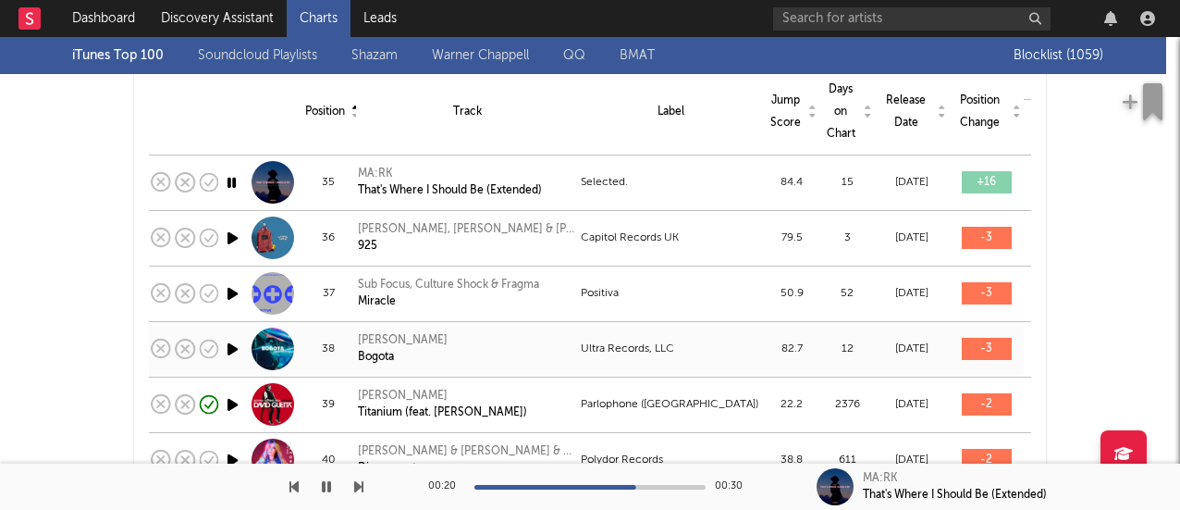
click at [223, 338] on icon "button" at bounding box center [232, 349] width 19 height 23
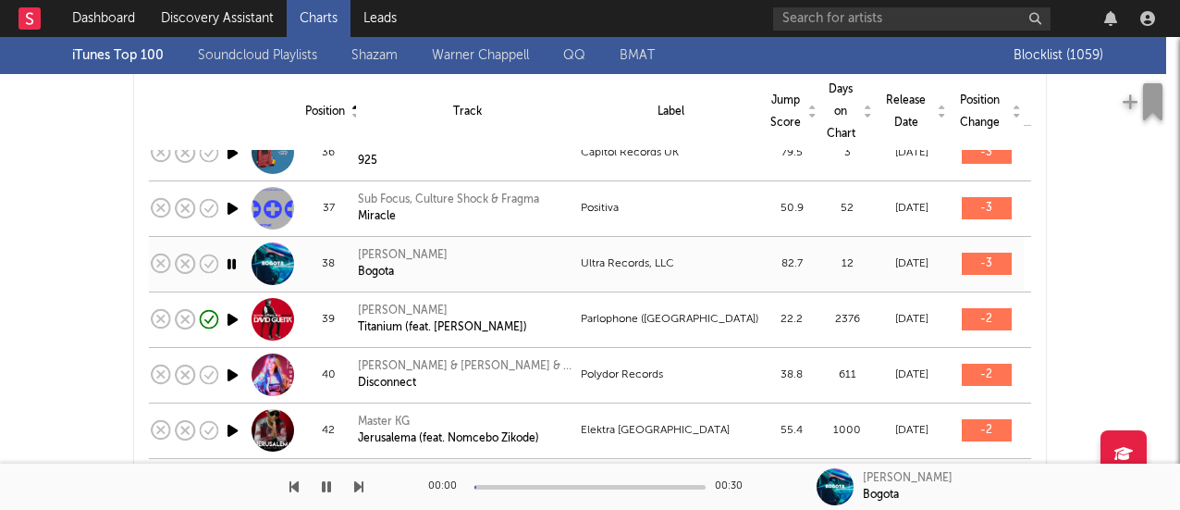
scroll to position [1964, 0]
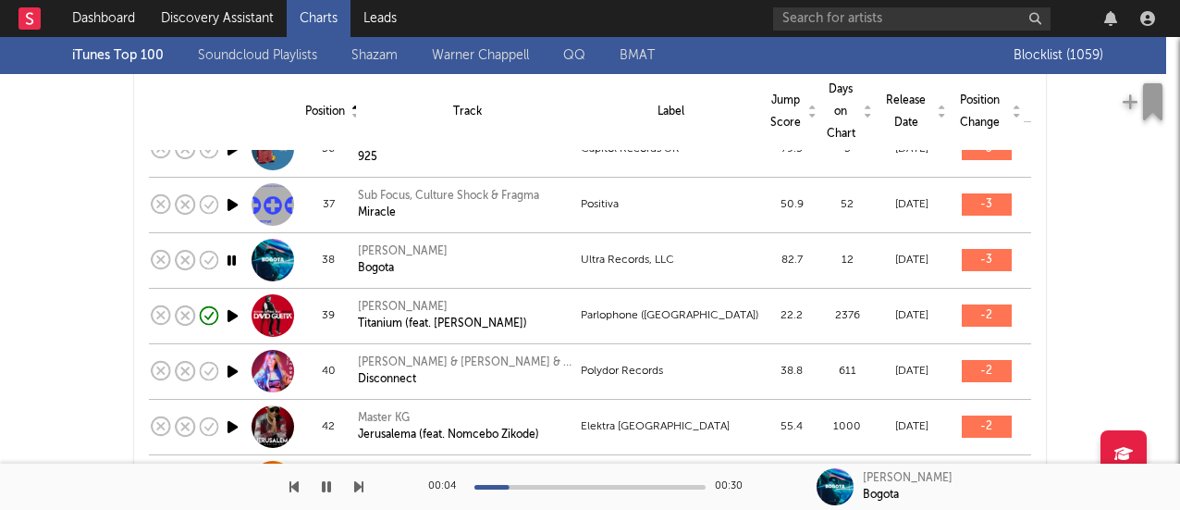
click at [577, 485] on div at bounding box center [589, 487] width 231 height 5
click at [230, 360] on icon "button" at bounding box center [232, 371] width 19 height 23
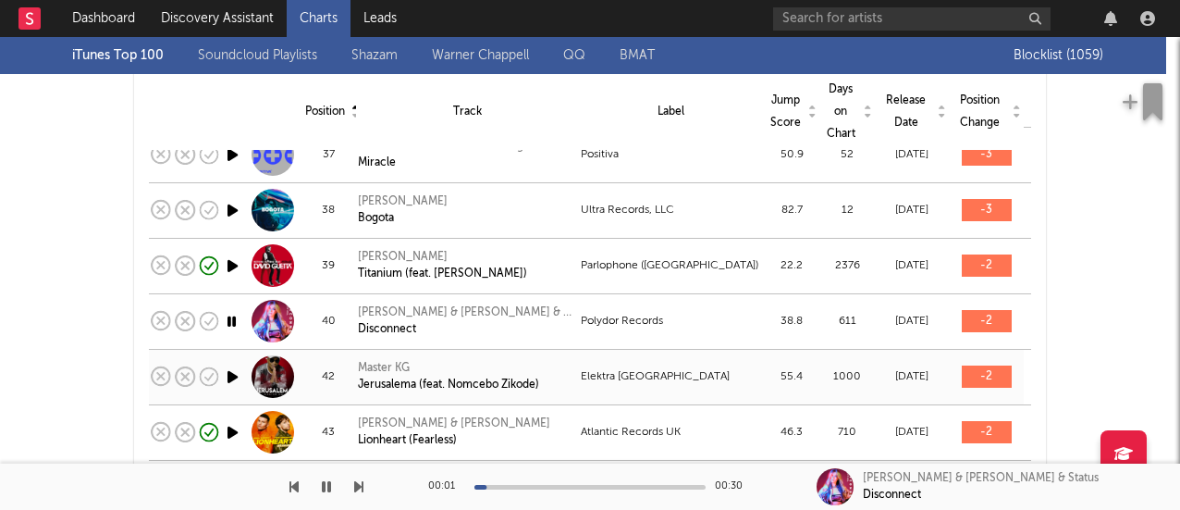
click at [229, 365] on icon "button" at bounding box center [232, 376] width 19 height 23
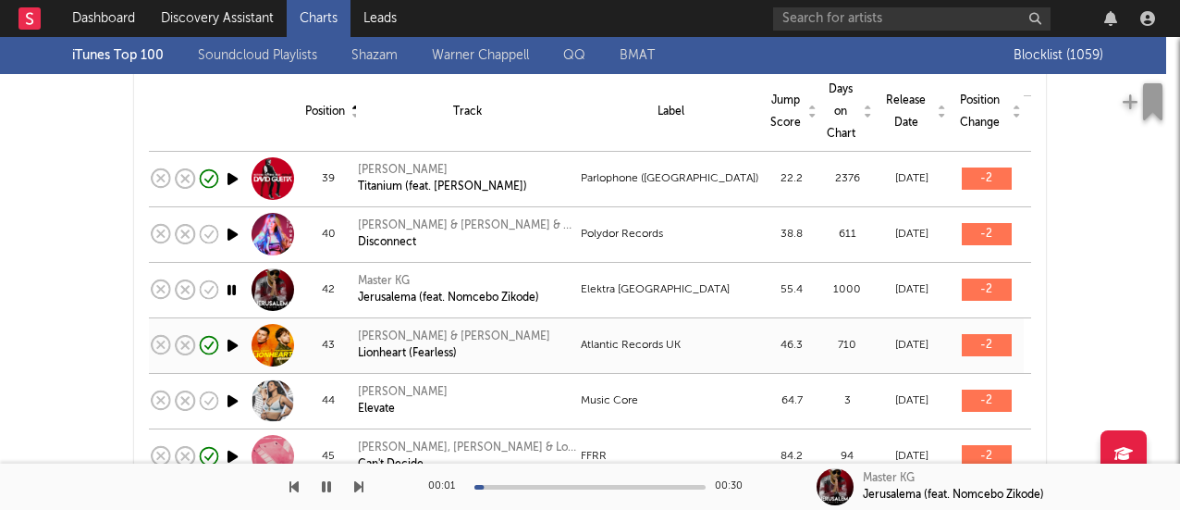
click at [227, 334] on icon "button" at bounding box center [232, 345] width 19 height 23
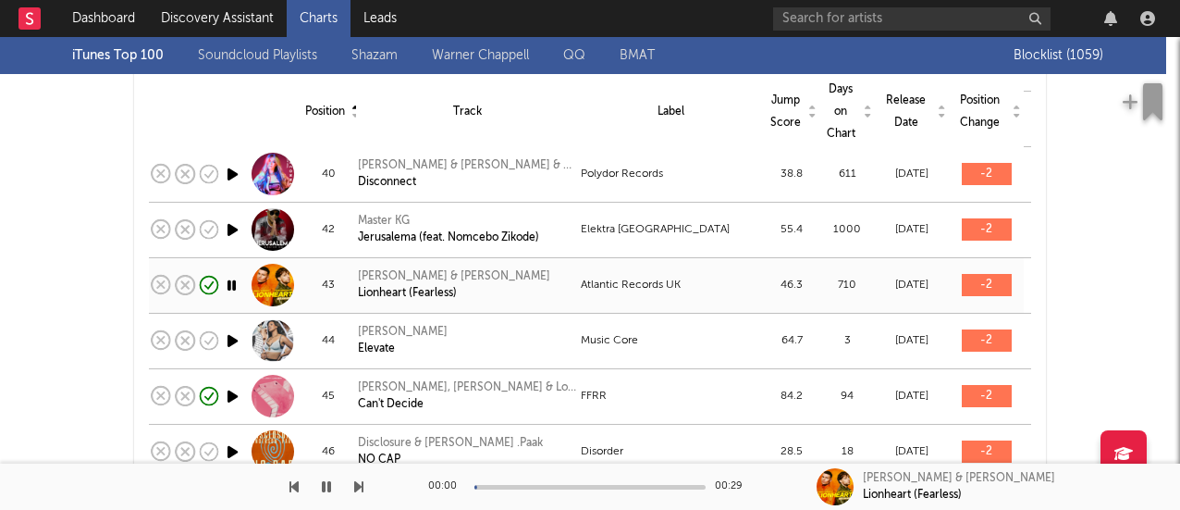
scroll to position [2172, 0]
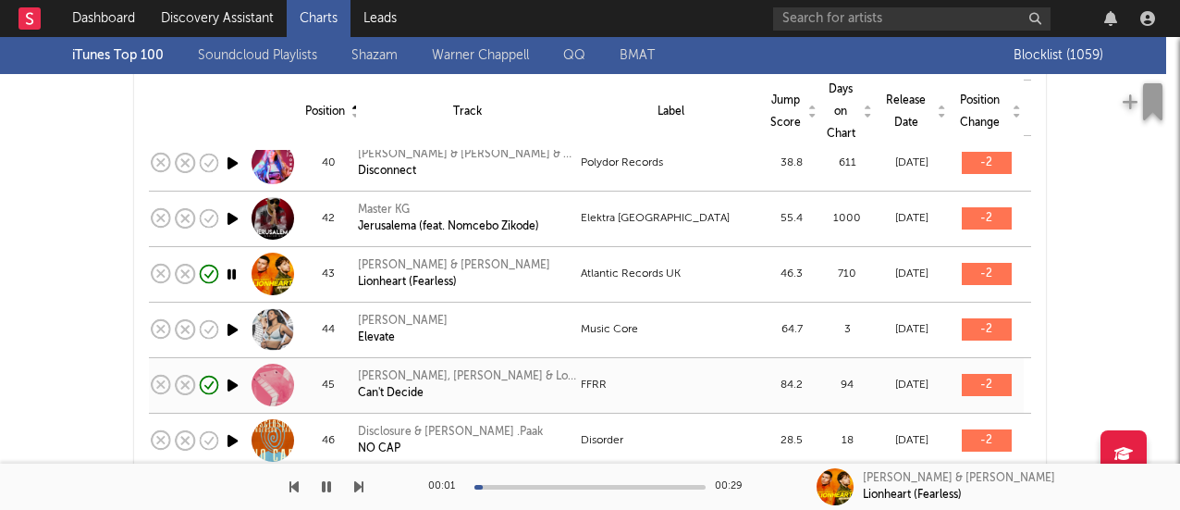
click at [225, 374] on icon "button" at bounding box center [232, 385] width 19 height 23
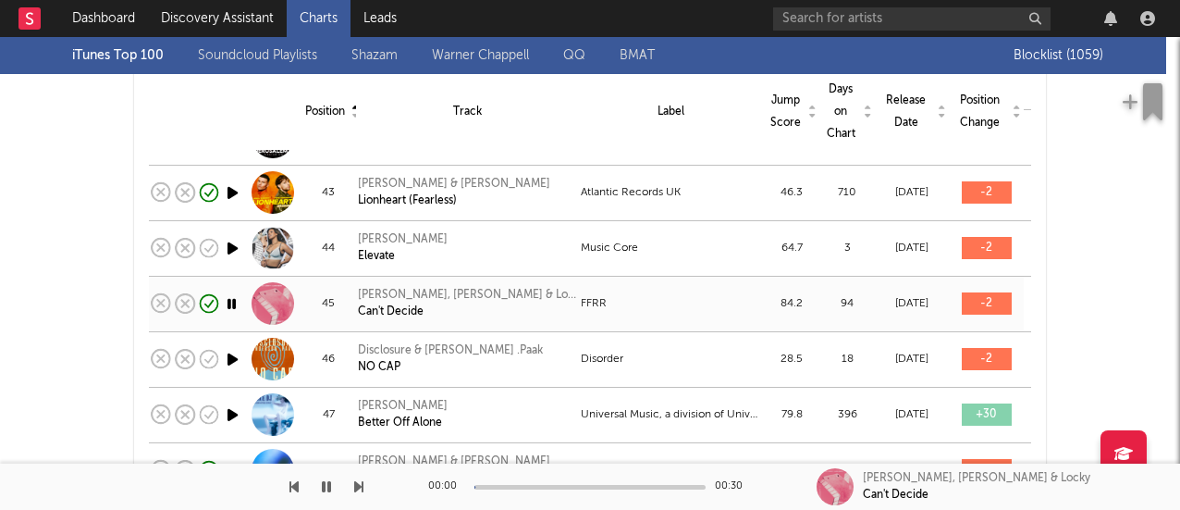
scroll to position [2256, 0]
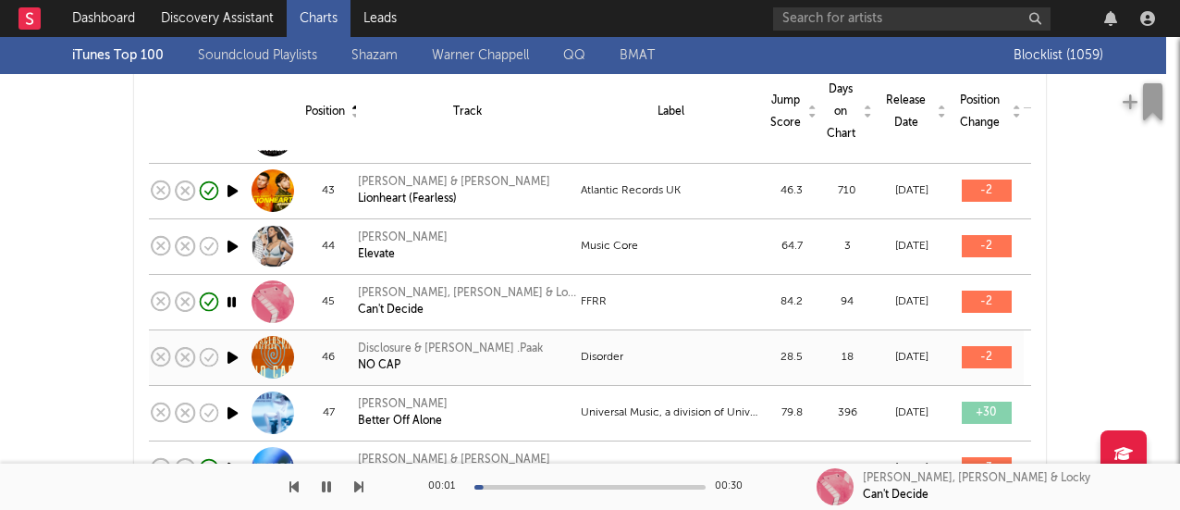
click at [225, 346] on icon "button" at bounding box center [232, 357] width 19 height 23
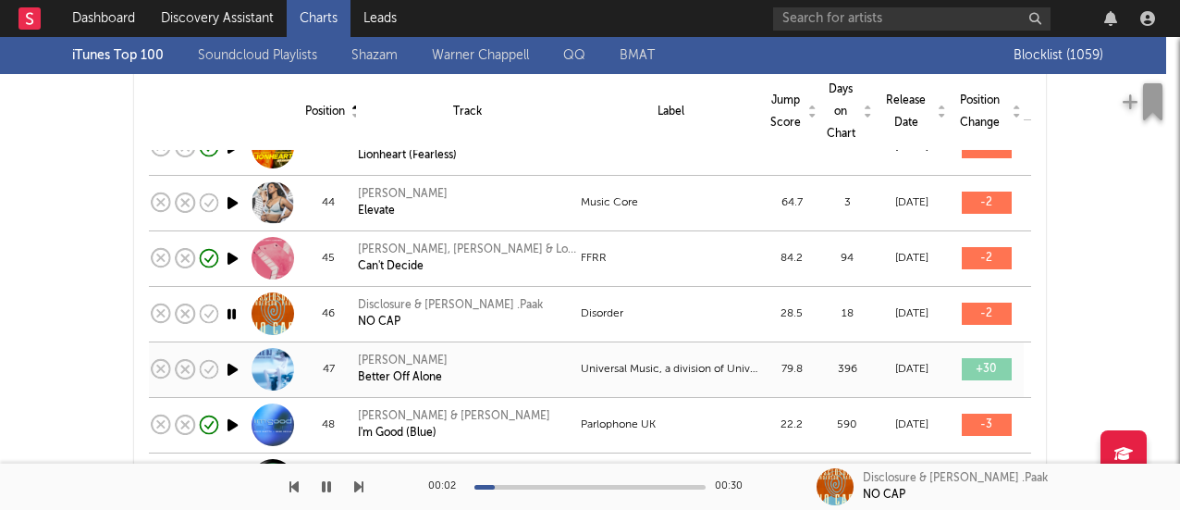
click at [225, 342] on td at bounding box center [233, 368] width 24 height 55
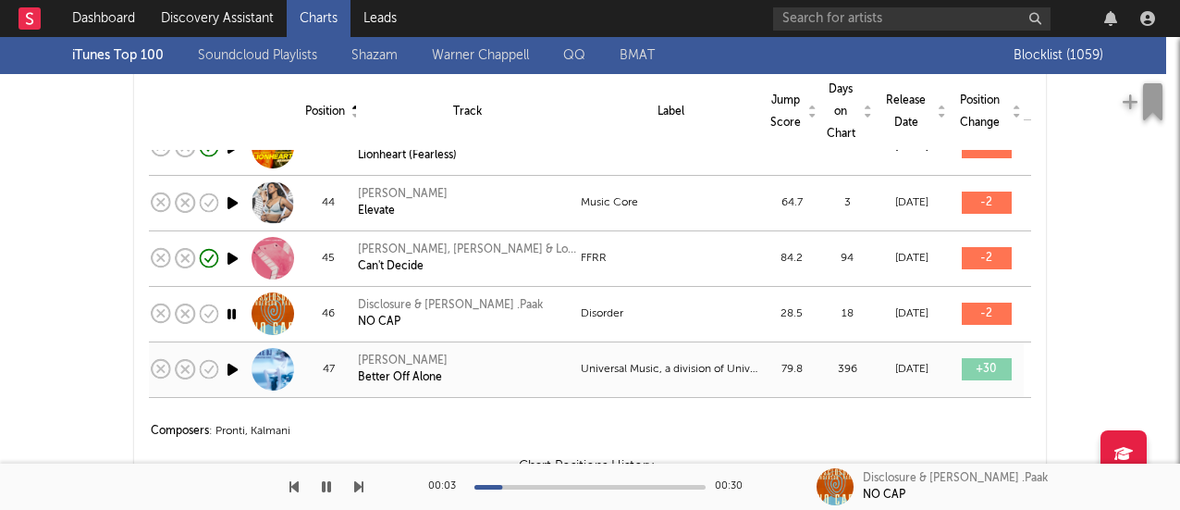
click at [226, 358] on icon "button" at bounding box center [232, 369] width 19 height 23
click at [245, 374] on td at bounding box center [272, 368] width 55 height 55
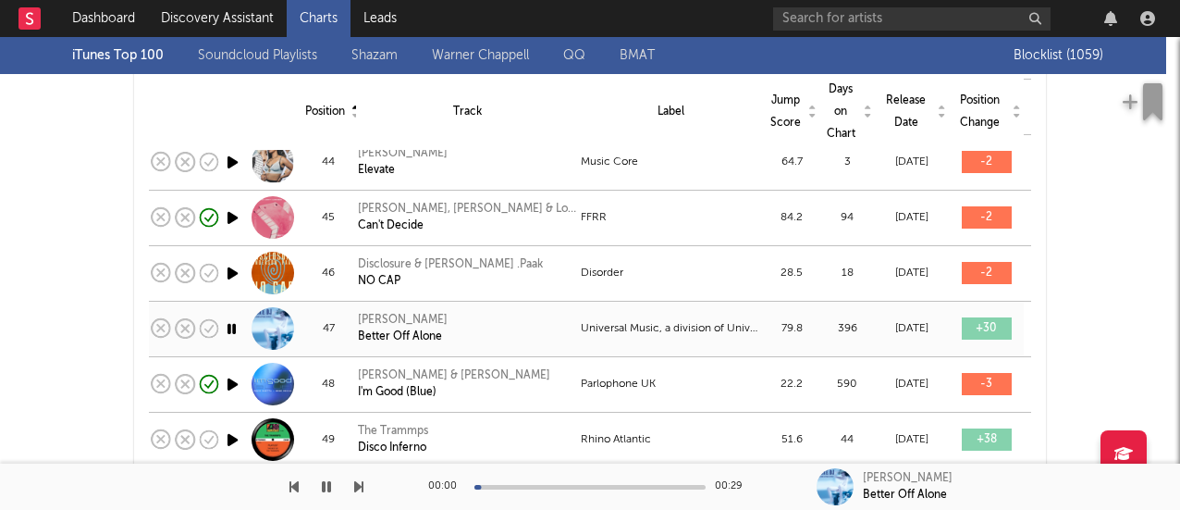
scroll to position [2357, 0]
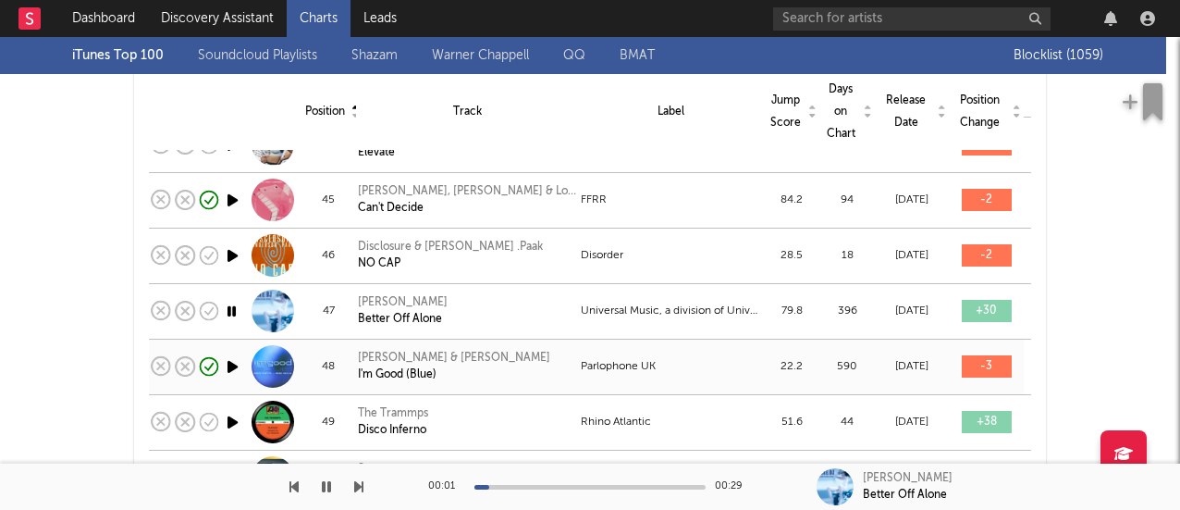
click at [234, 355] on icon "button" at bounding box center [232, 366] width 19 height 23
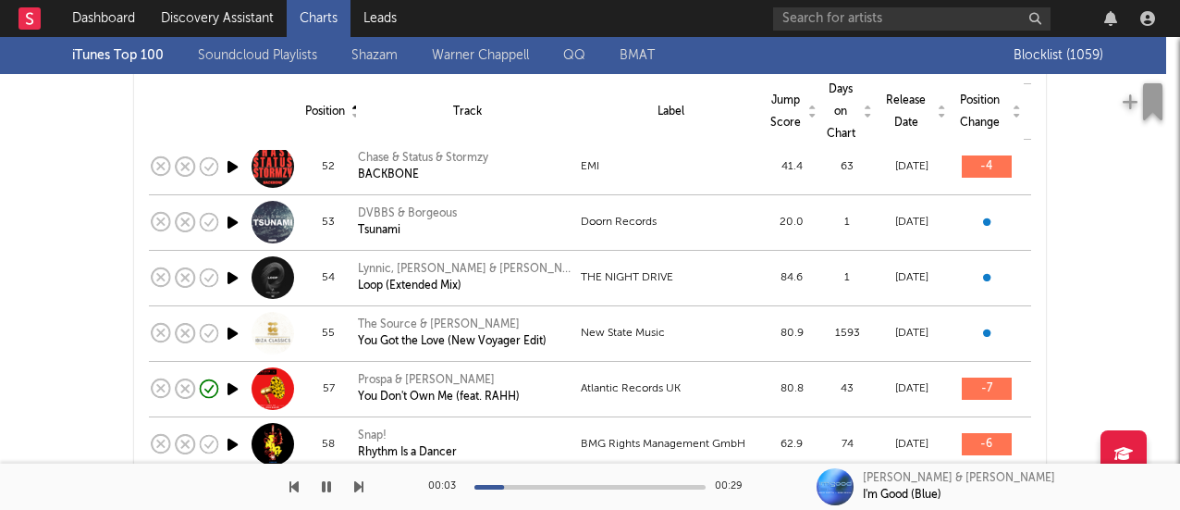
scroll to position [2788, 0]
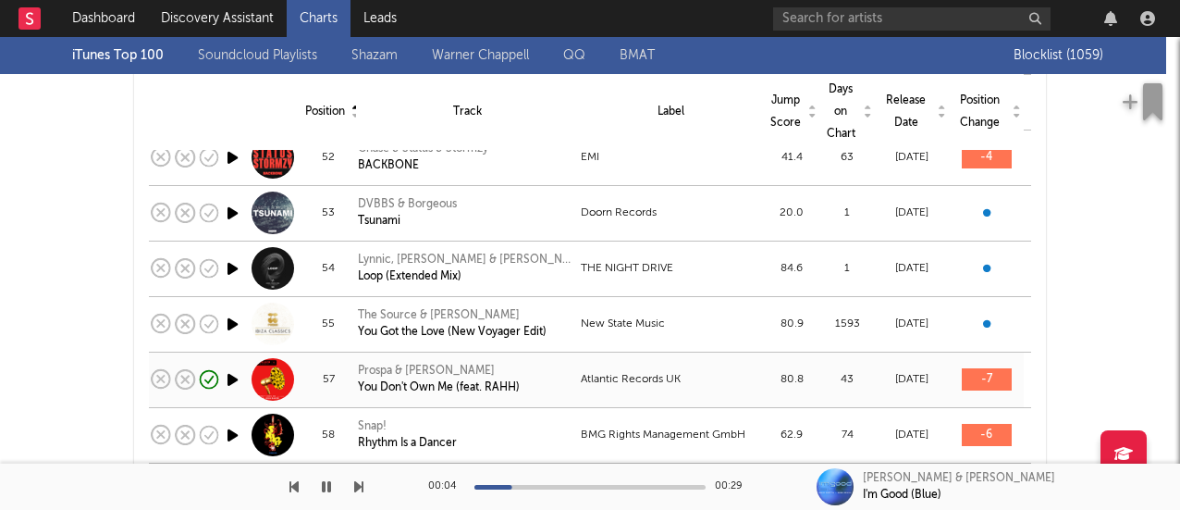
click at [227, 368] on icon "button" at bounding box center [232, 379] width 19 height 23
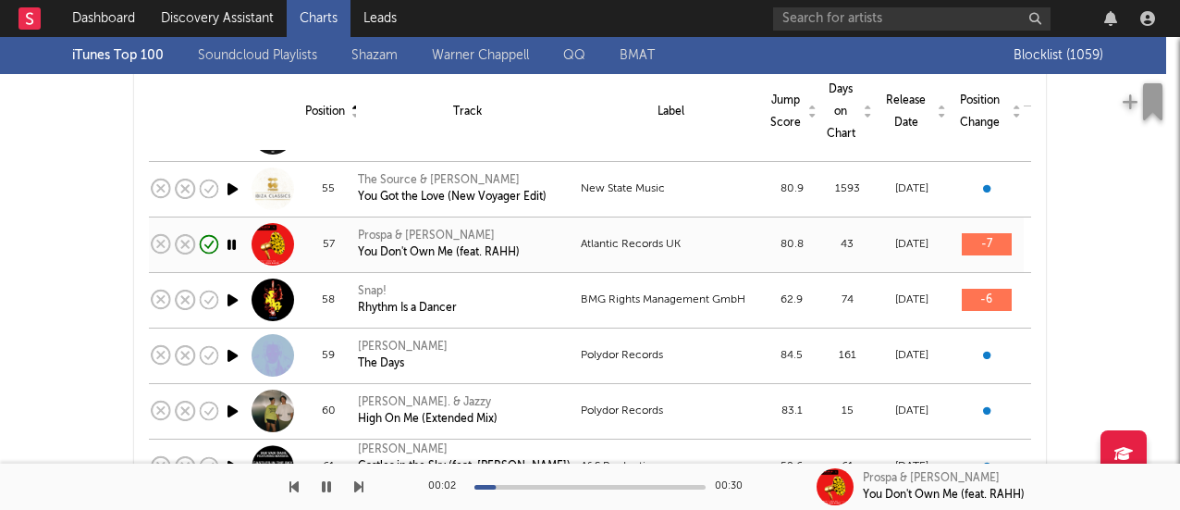
scroll to position [2936, 0]
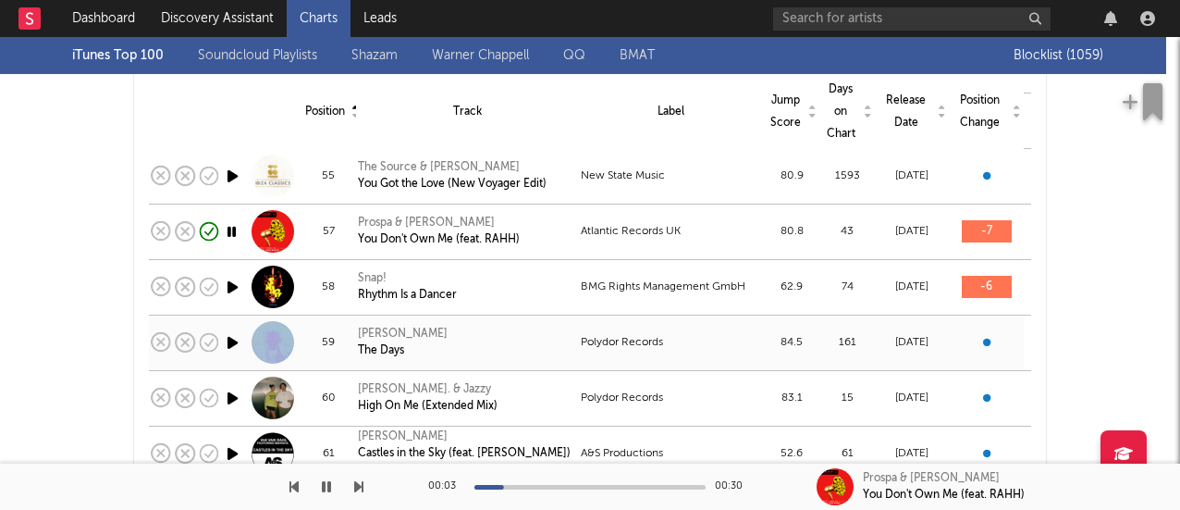
click at [227, 331] on icon "button" at bounding box center [232, 342] width 19 height 23
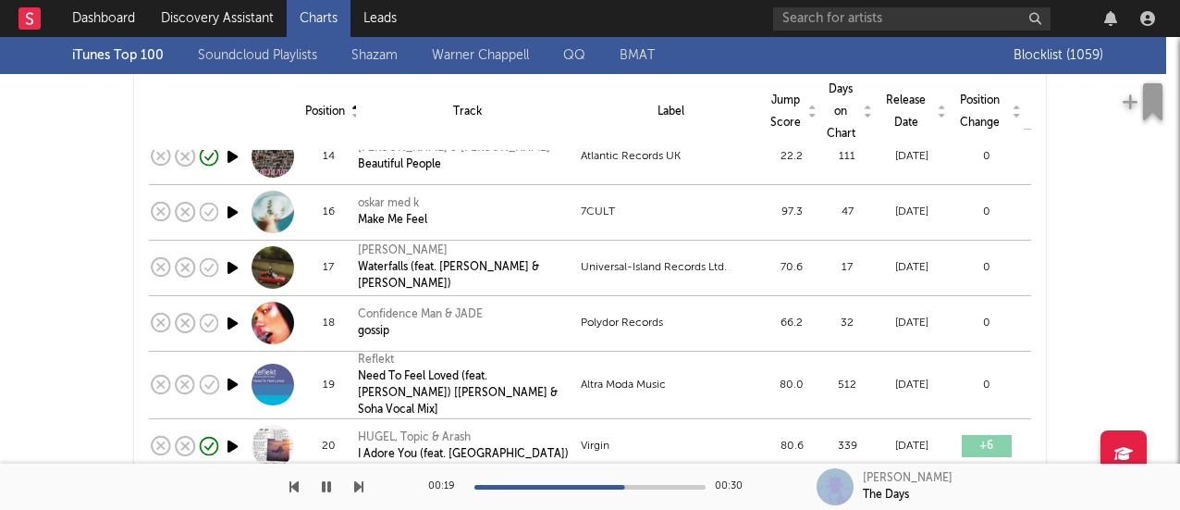
scroll to position [0, 0]
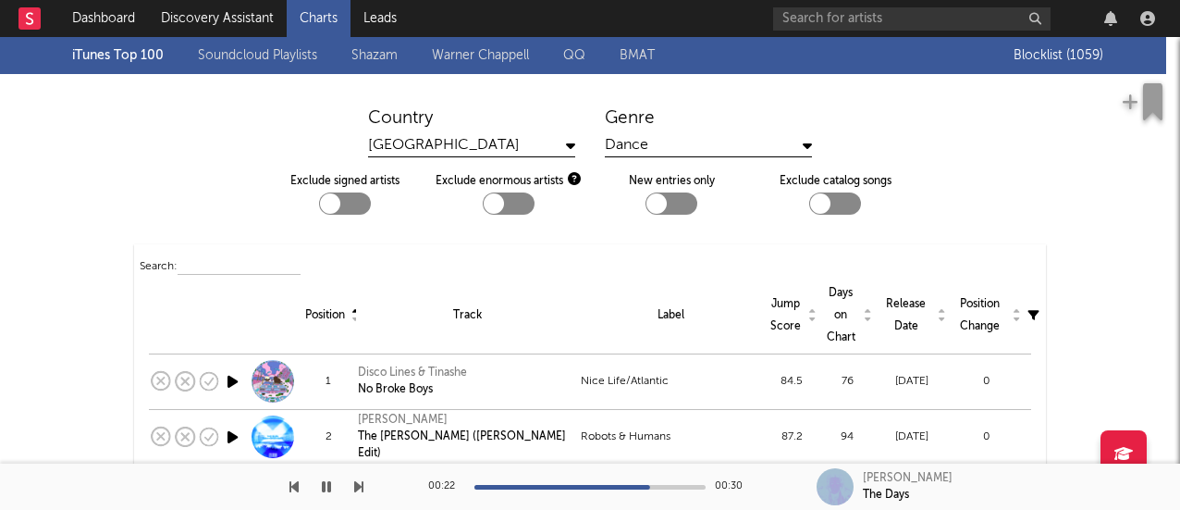
click at [240, 260] on input "text" at bounding box center [239, 268] width 123 height 16
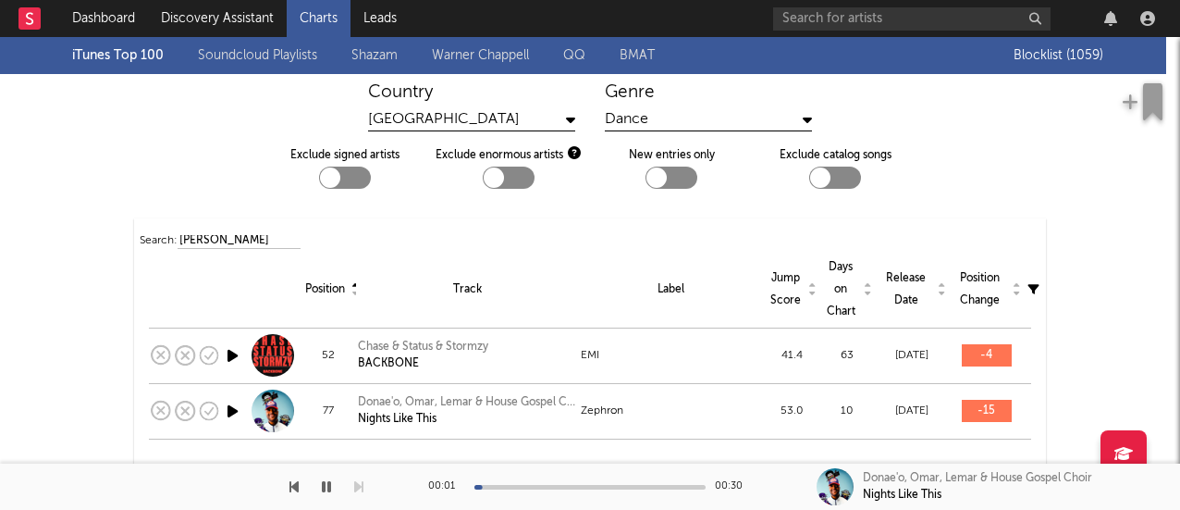
scroll to position [37, 0]
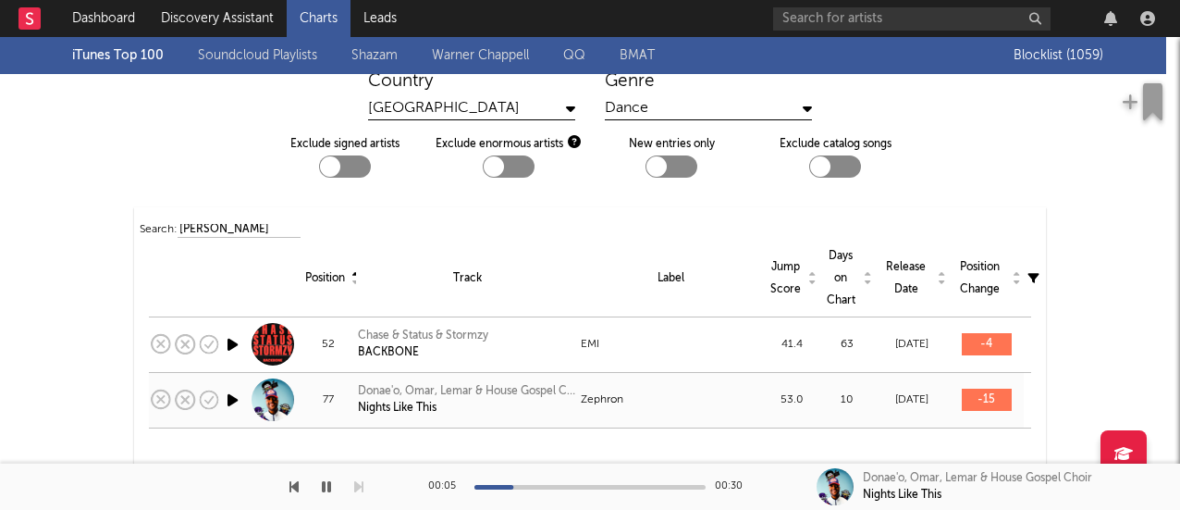
click at [227, 400] on icon "button" at bounding box center [232, 399] width 19 height 23
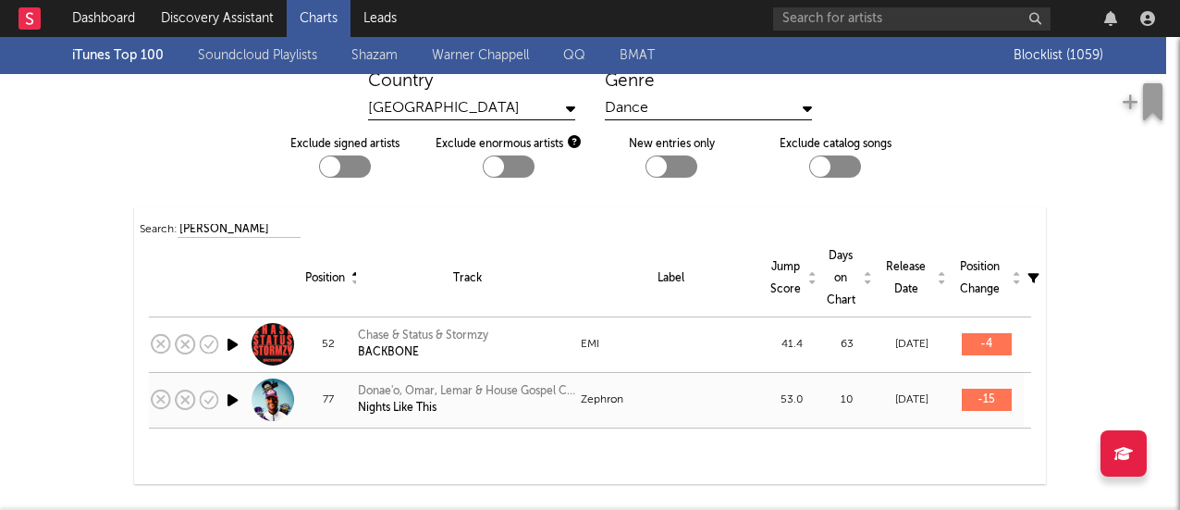
click at [226, 401] on icon "button" at bounding box center [232, 399] width 19 height 23
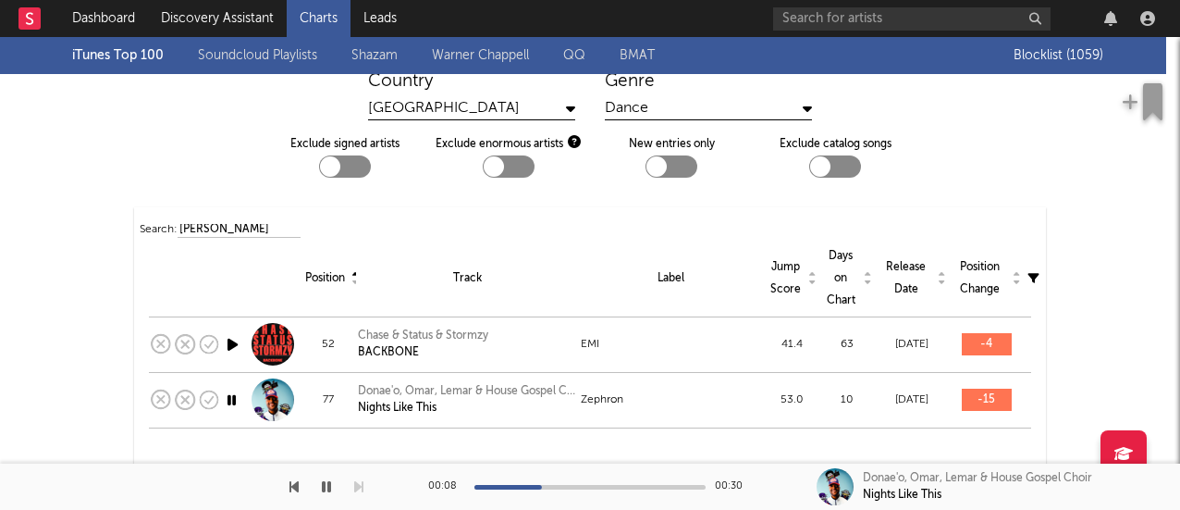
type input "[PERSON_NAME]"
